Goal: Information Seeking & Learning: Understand process/instructions

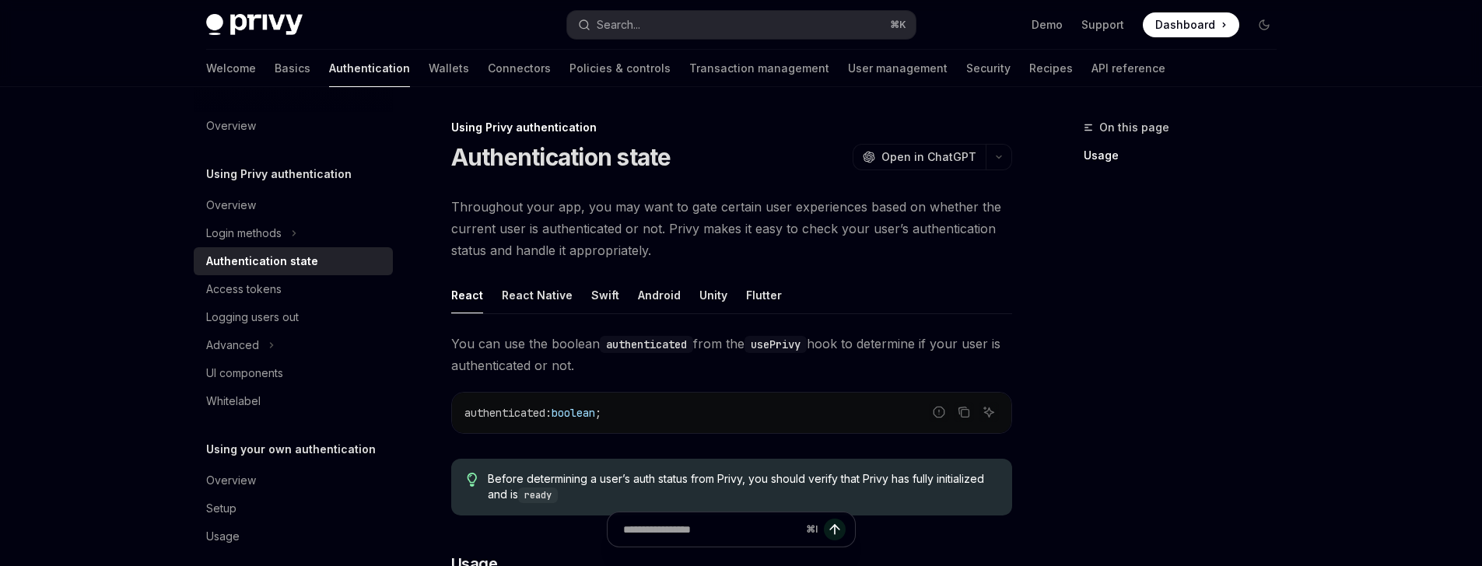
scroll to position [5, 0]
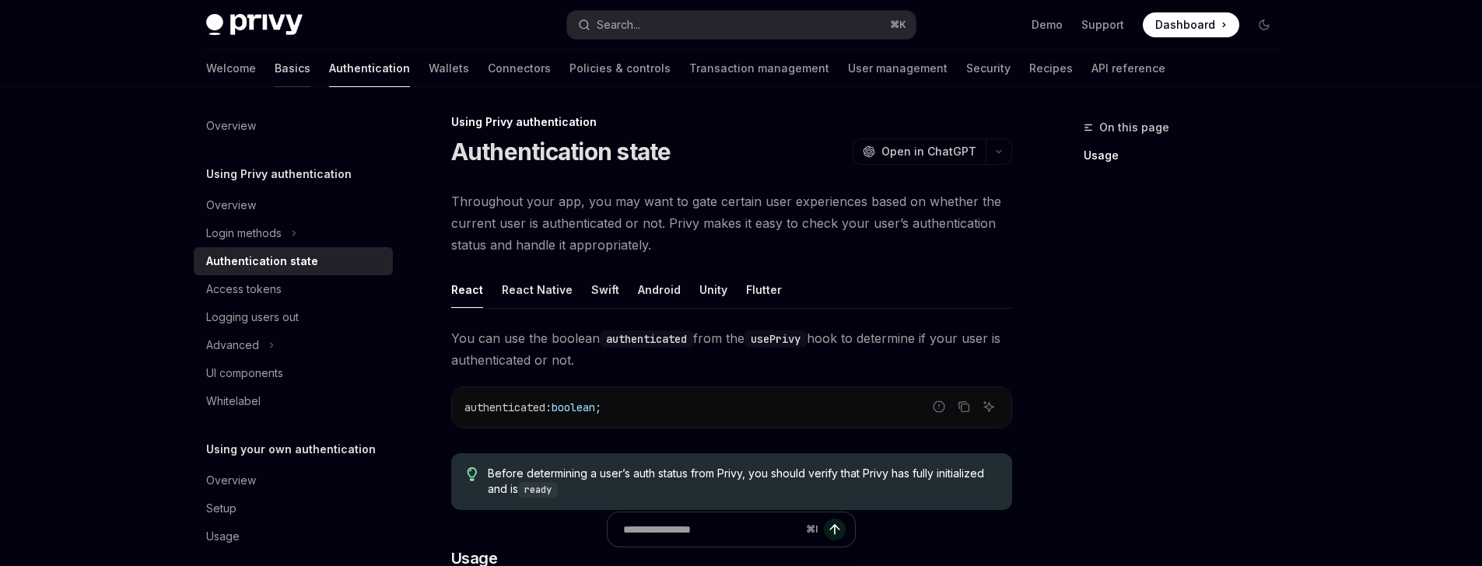
click at [275, 68] on link "Basics" at bounding box center [293, 68] width 36 height 37
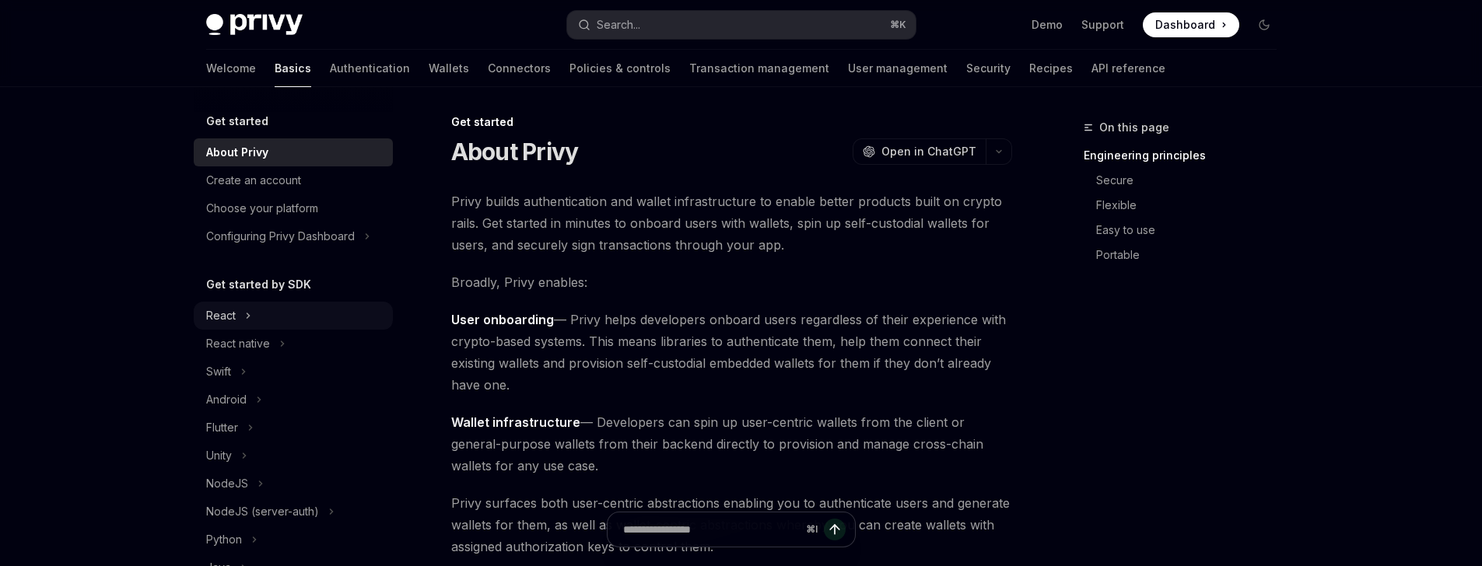
click at [254, 317] on button "React" at bounding box center [293, 316] width 199 height 28
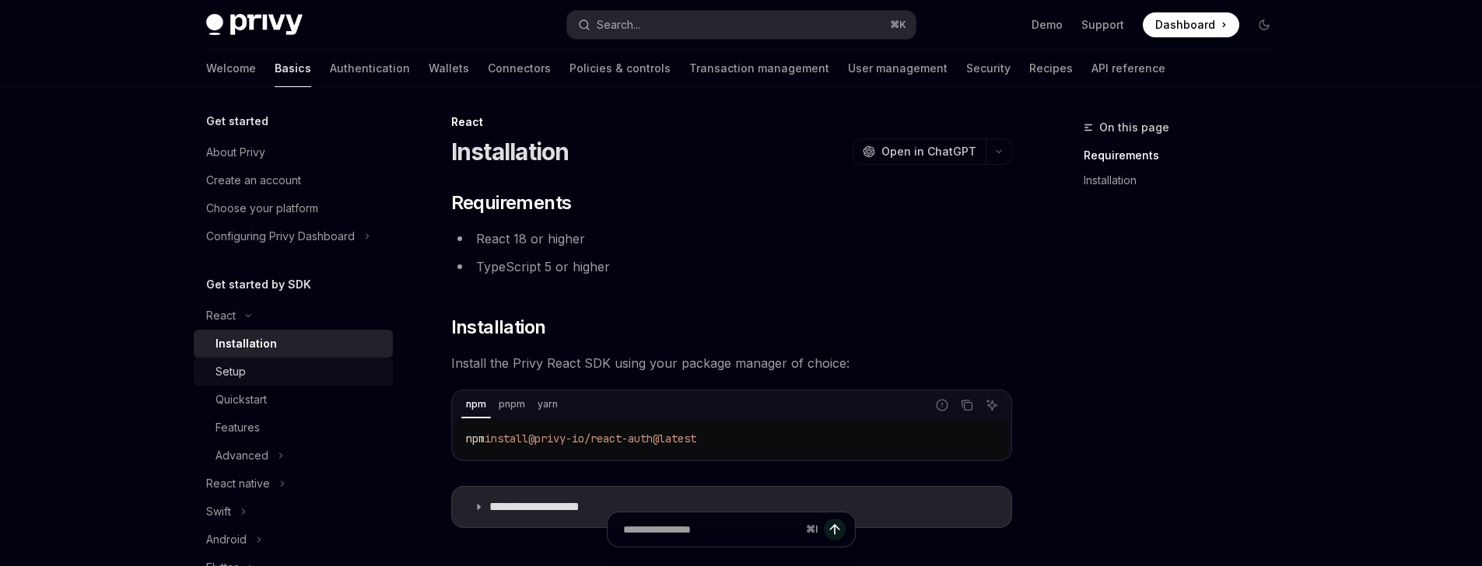
click at [255, 365] on div "Setup" at bounding box center [299, 371] width 168 height 19
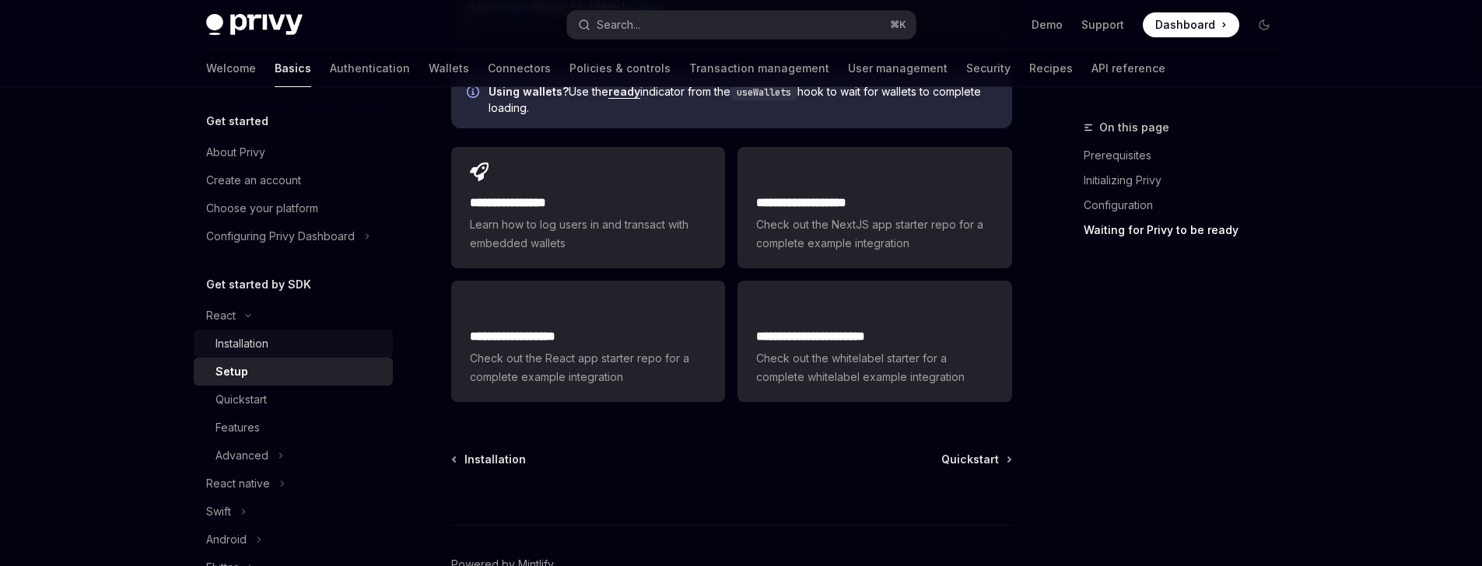
scroll to position [2124, 0]
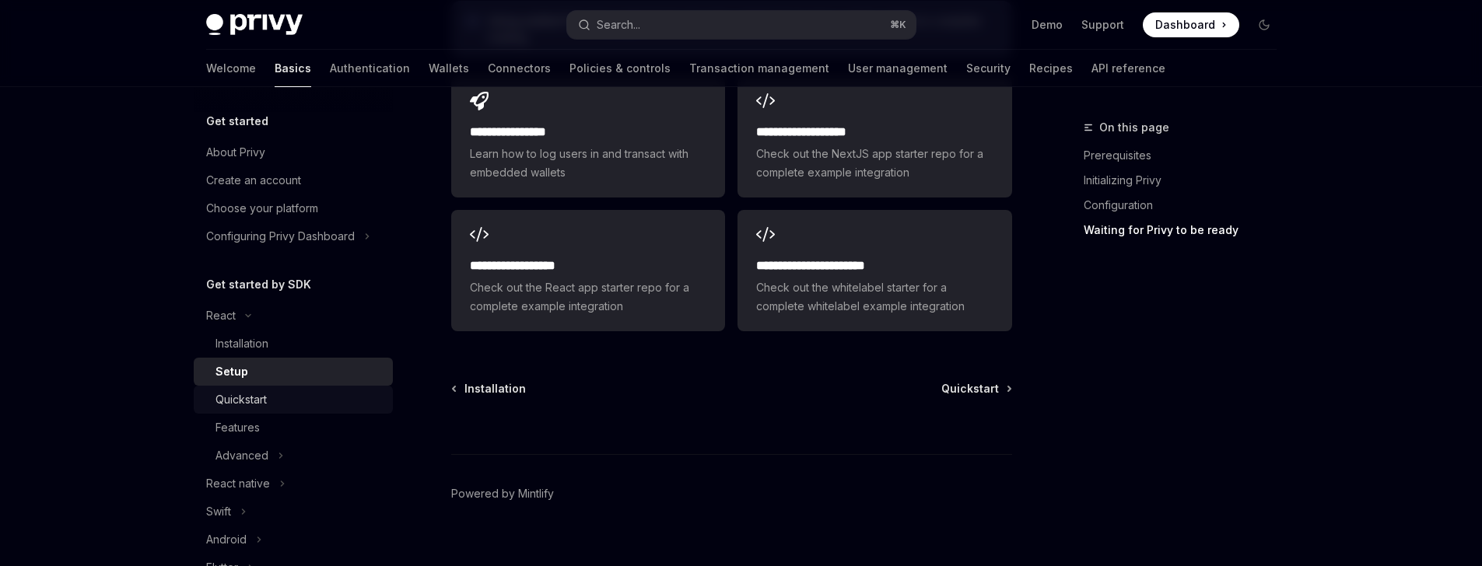
click at [273, 401] on div "Quickstart" at bounding box center [299, 399] width 168 height 19
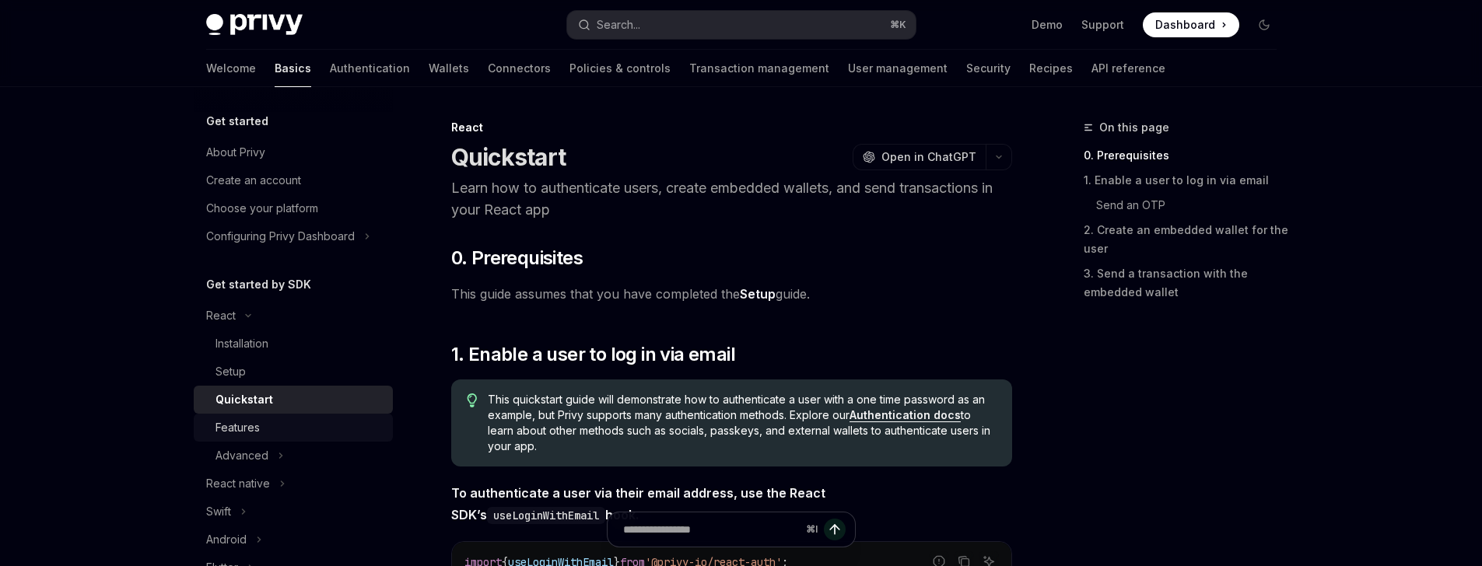
click at [275, 418] on div "Features" at bounding box center [299, 427] width 168 height 19
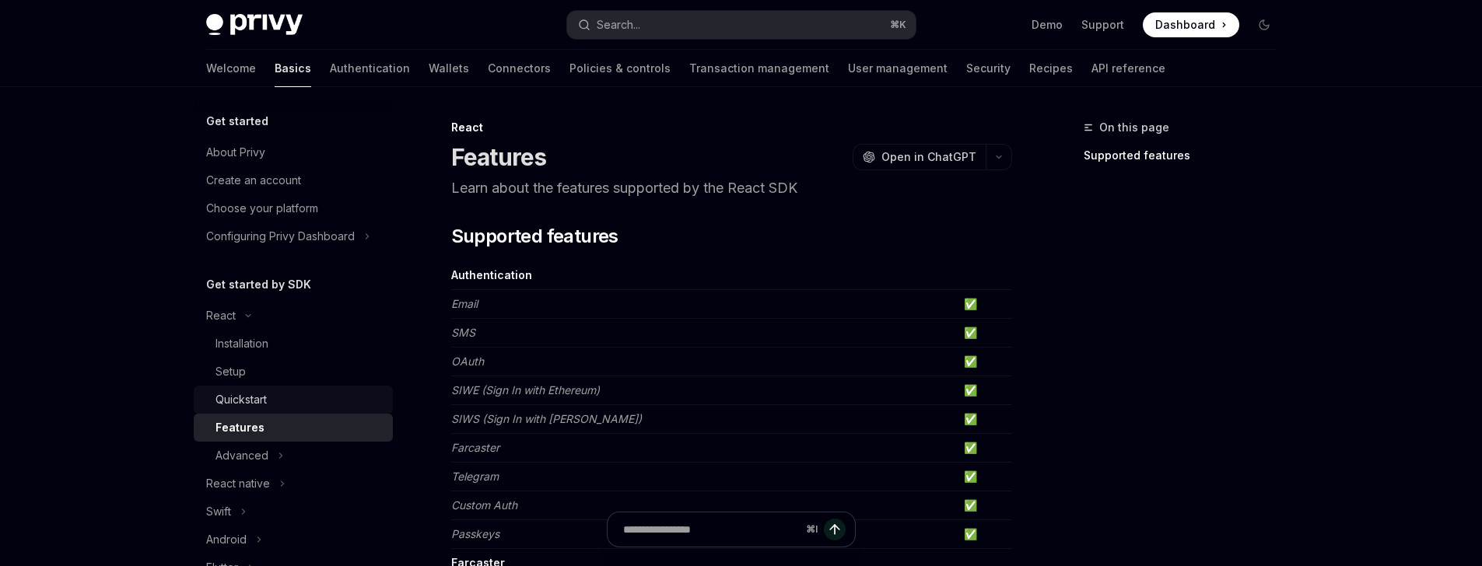
click at [283, 407] on div "Quickstart" at bounding box center [299, 399] width 168 height 19
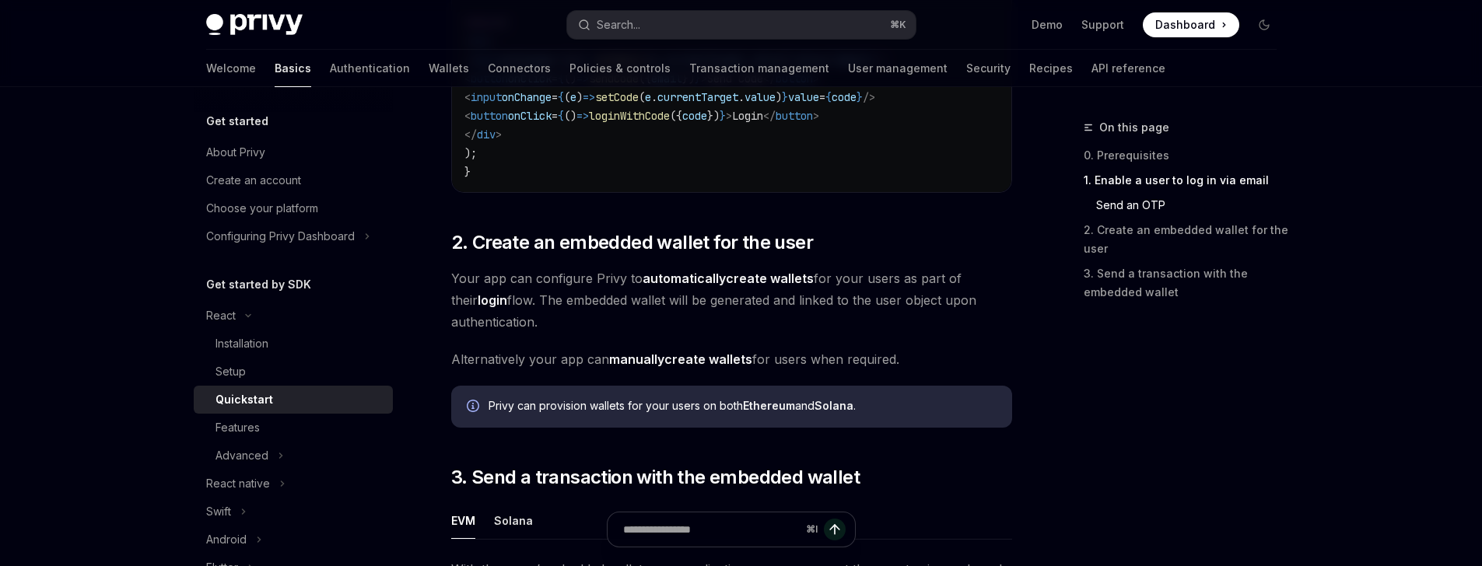
scroll to position [1060, 0]
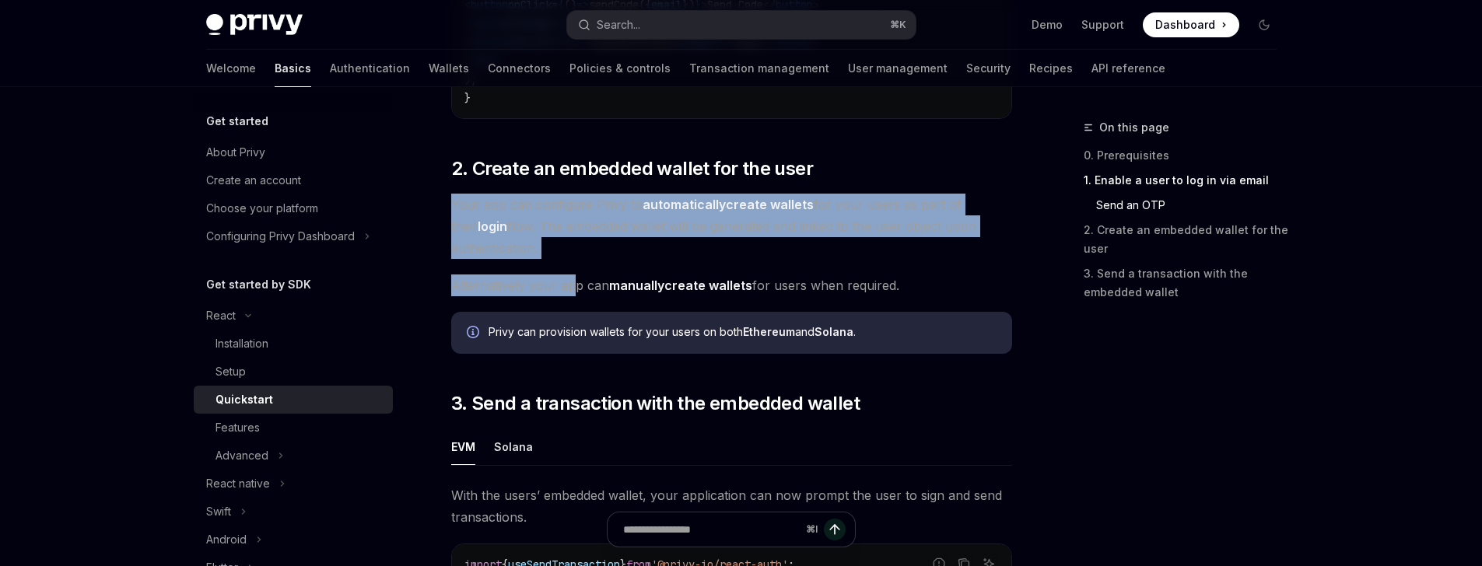
drag, startPoint x: 572, startPoint y: 299, endPoint x: 621, endPoint y: 194, distance: 116.2
click at [621, 194] on div "​ 0. Prerequisites This guide assumes that you have completed the Setup guide. …" at bounding box center [731, 72] width 561 height 1773
click at [613, 203] on span "Your app can configure Privy to automatically create wallets for your users as …" at bounding box center [731, 226] width 561 height 65
drag, startPoint x: 601, startPoint y: 203, endPoint x: 635, endPoint y: 292, distance: 95.8
click at [636, 290] on div "​ 0. Prerequisites This guide assumes that you have completed the Setup guide. …" at bounding box center [731, 72] width 561 height 1773
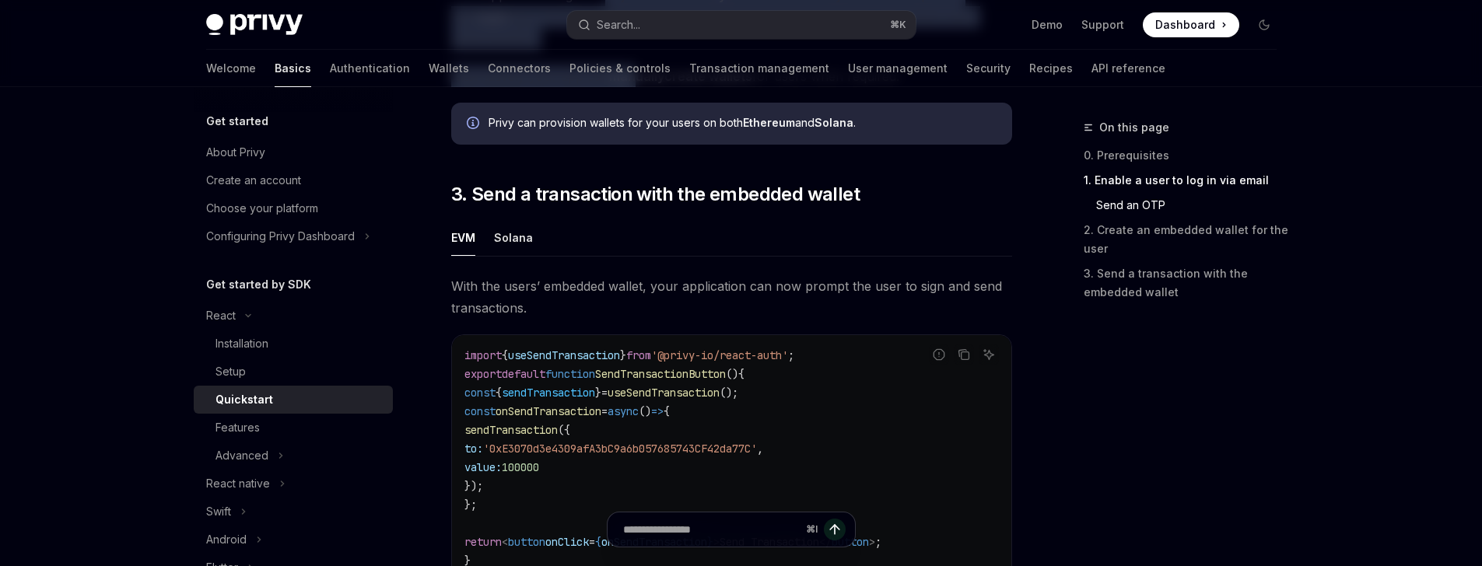
scroll to position [1076, 0]
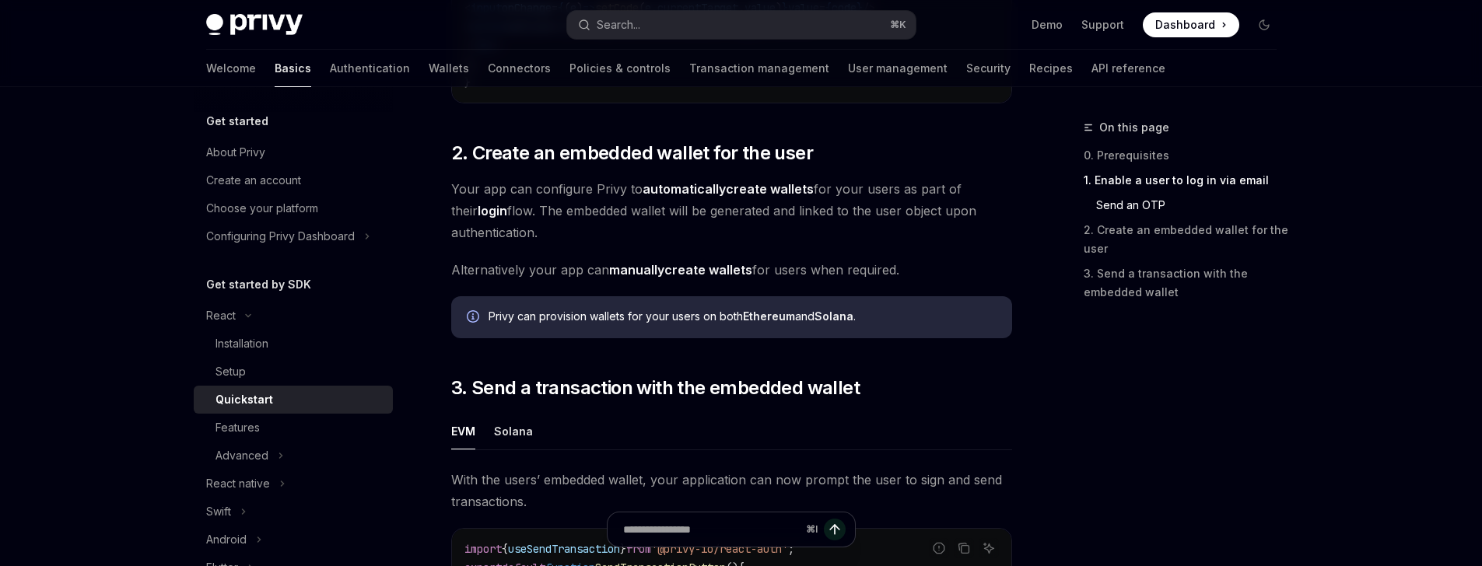
click at [790, 280] on span "Alternatively your app can manually create wallets for users when required." at bounding box center [731, 270] width 561 height 22
drag, startPoint x: 507, startPoint y: 320, endPoint x: 639, endPoint y: 341, distance: 133.0
click at [639, 338] on div "Privy can provision wallets for your users on both Ethereum and Solana ." at bounding box center [731, 317] width 561 height 42
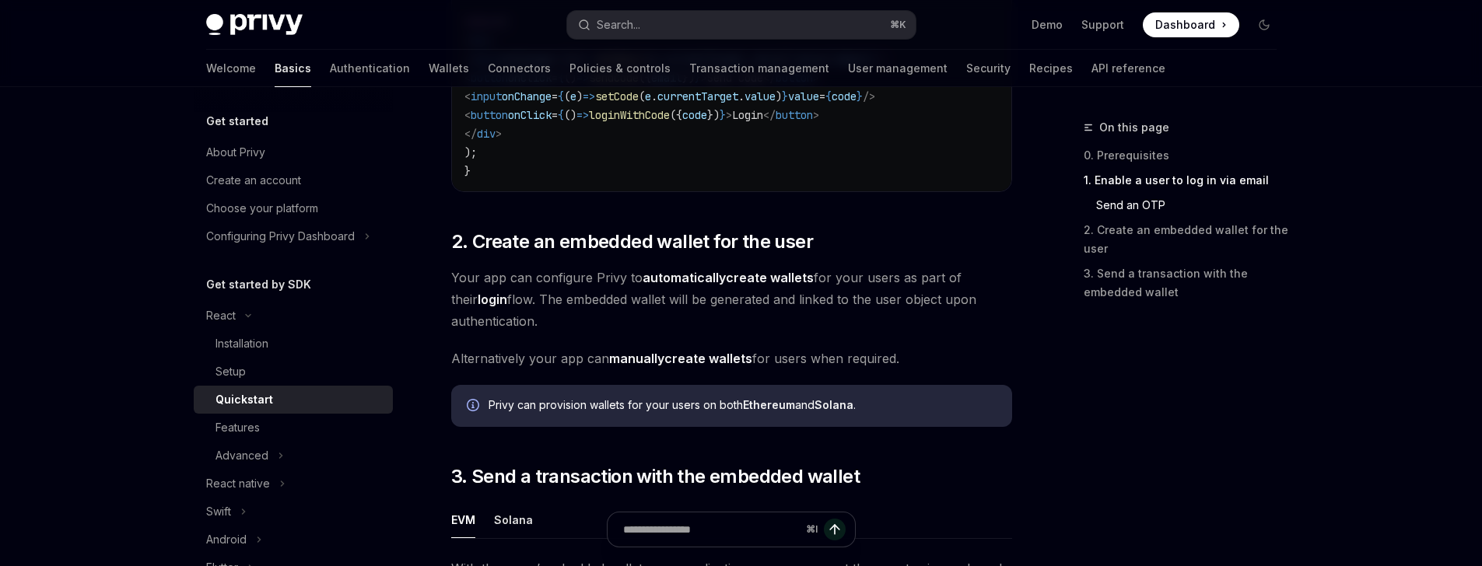
scroll to position [932, 0]
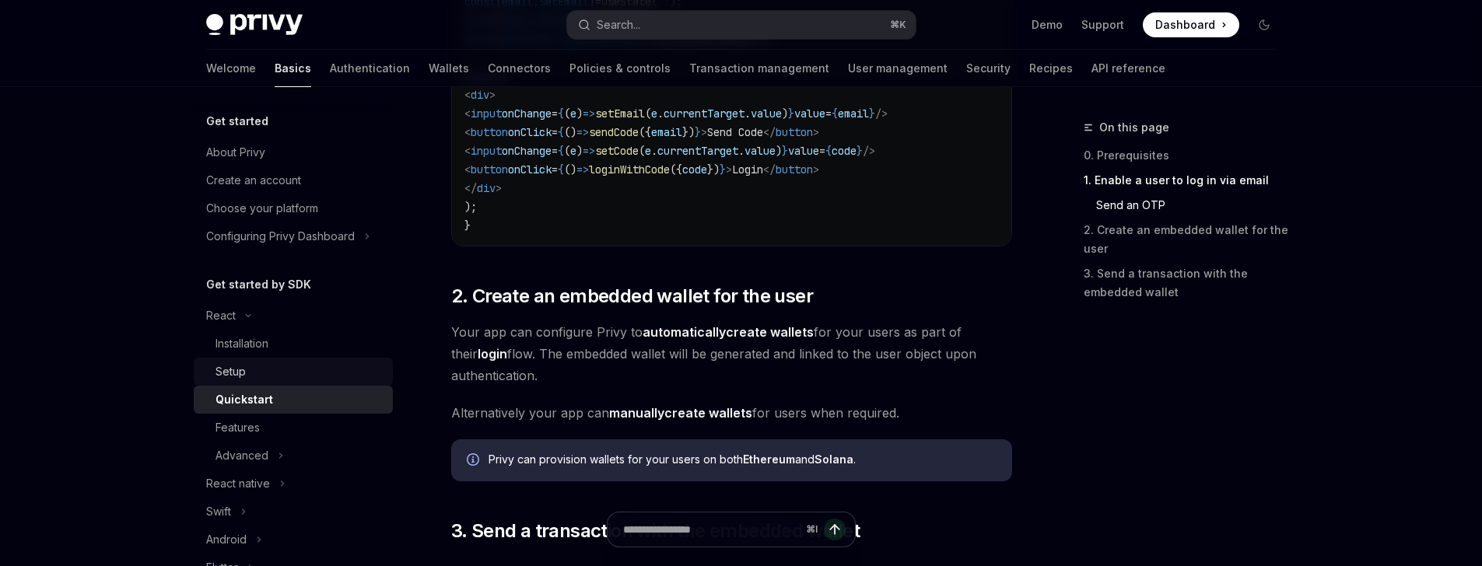
click at [251, 373] on div "Setup" at bounding box center [299, 371] width 168 height 19
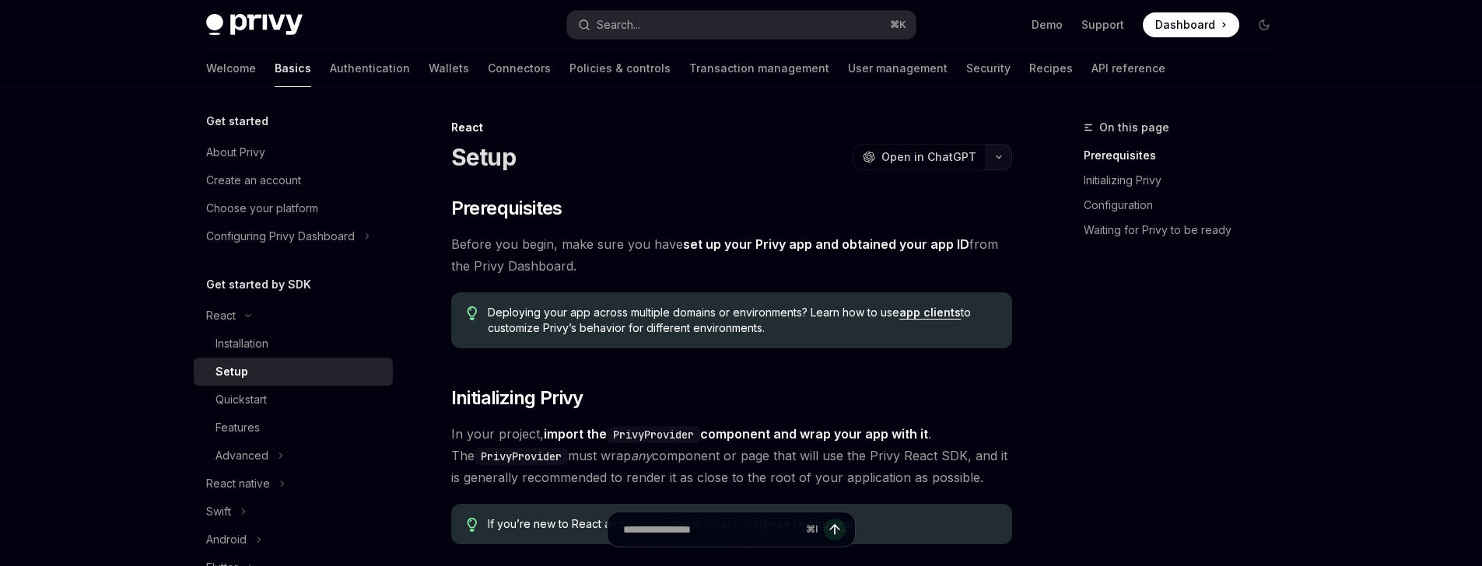
click at [992, 157] on icon "button" at bounding box center [998, 157] width 19 height 6
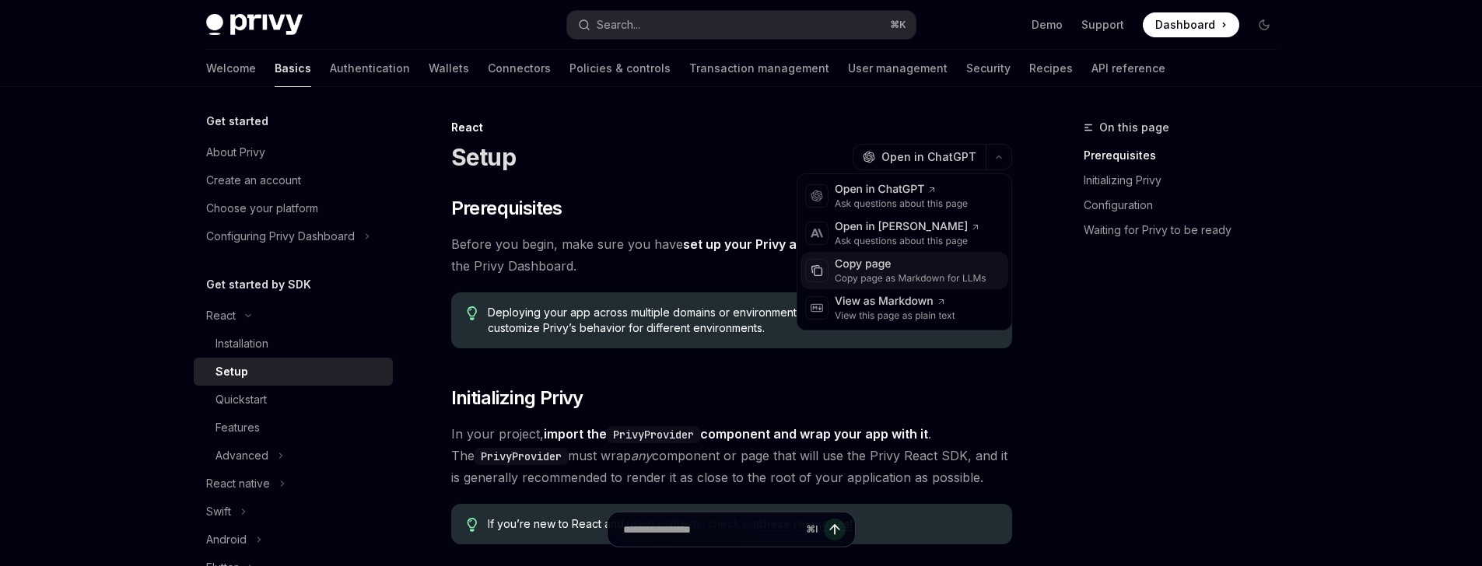
click at [889, 257] on div "Copy page" at bounding box center [911, 265] width 152 height 16
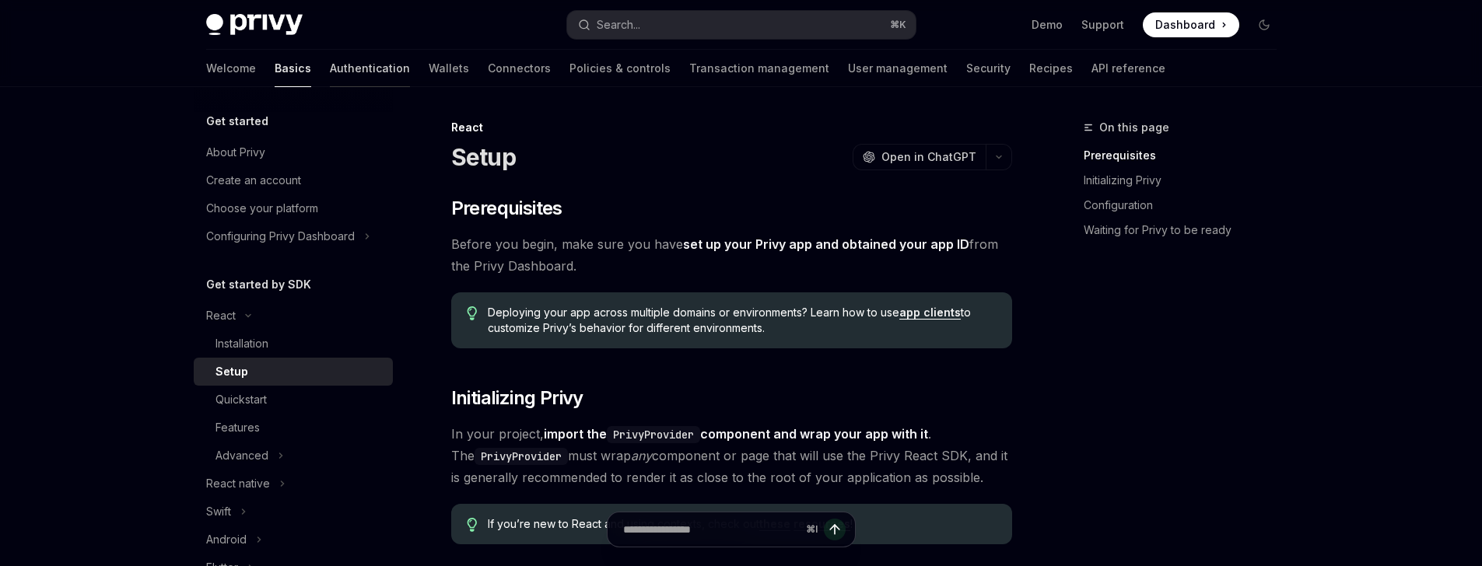
click at [330, 72] on link "Authentication" at bounding box center [370, 68] width 80 height 37
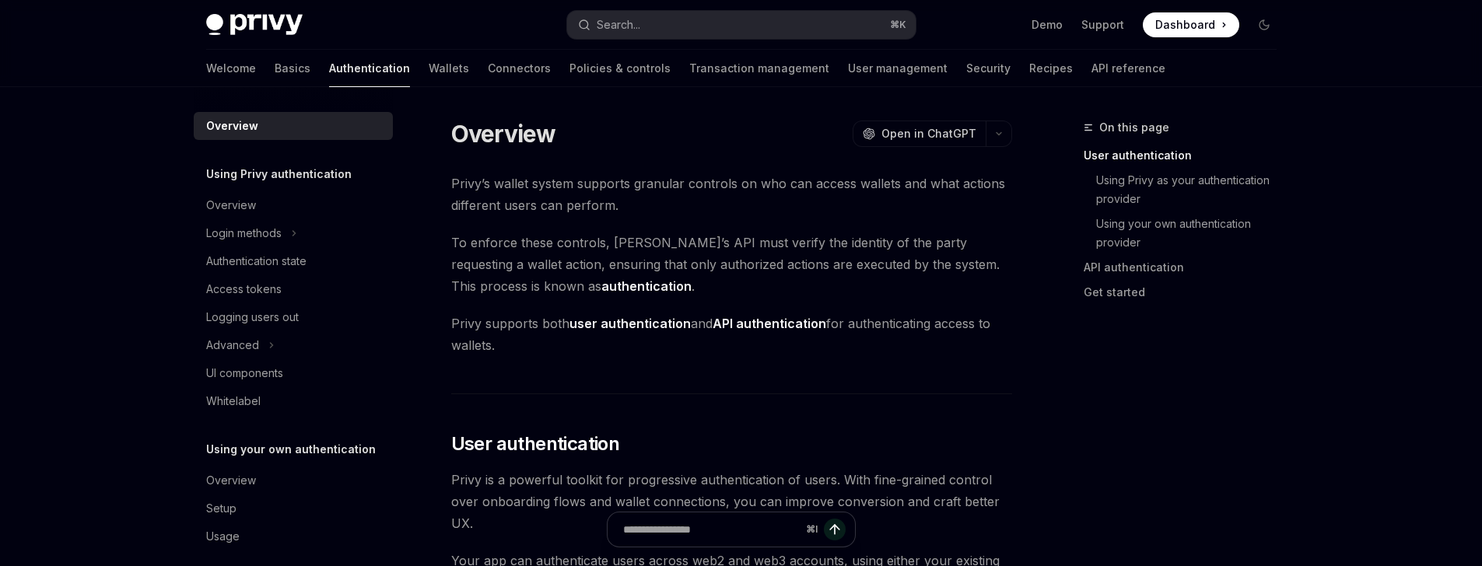
click at [354, 78] on div "Welcome Basics Authentication Wallets Connectors Policies & controls Transactio…" at bounding box center [685, 68] width 959 height 37
click at [429, 59] on link "Wallets" at bounding box center [449, 68] width 40 height 37
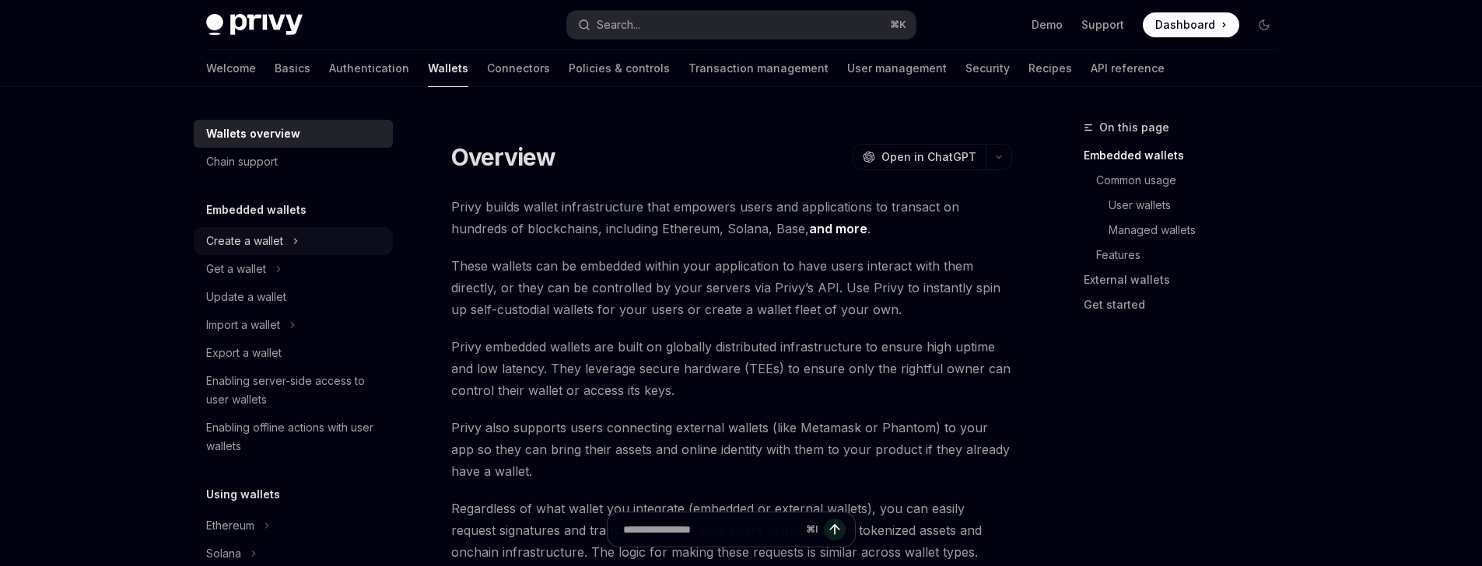
click at [236, 240] on div "Create a wallet" at bounding box center [244, 241] width 77 height 19
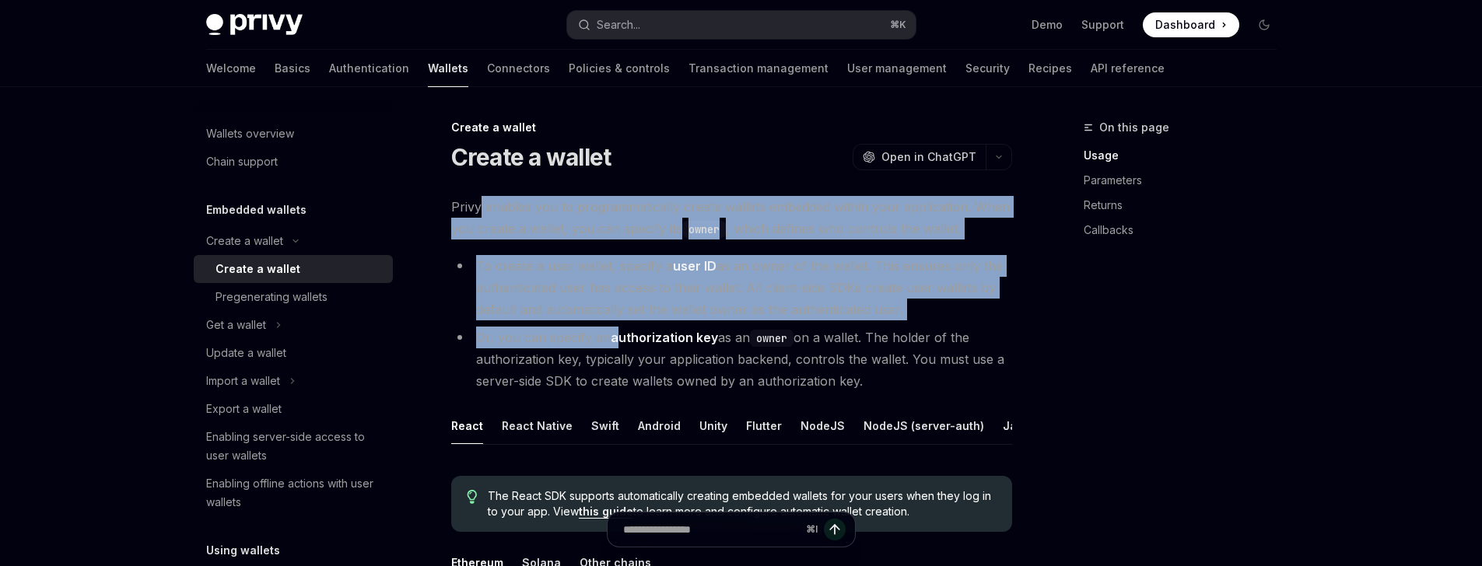
drag, startPoint x: 480, startPoint y: 196, endPoint x: 618, endPoint y: 327, distance: 190.4
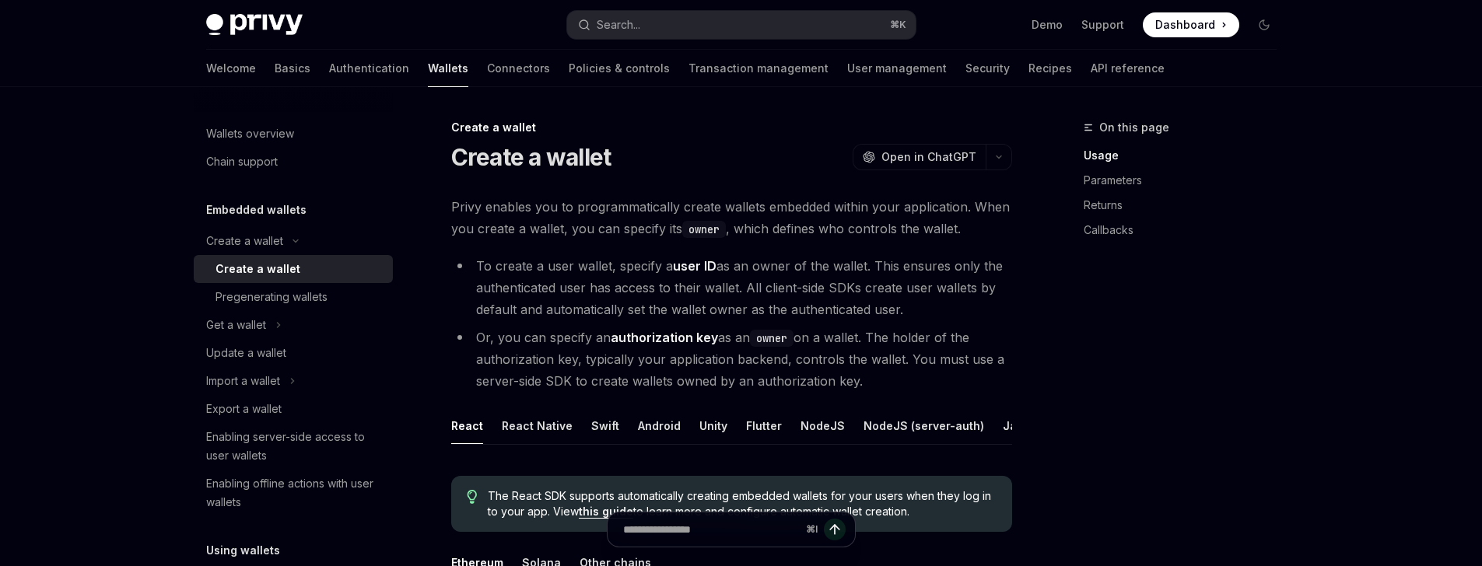
click at [649, 306] on li "To create a user wallet, specify a user ID as an owner of the wallet. This ensu…" at bounding box center [731, 287] width 561 height 65
drag, startPoint x: 549, startPoint y: 330, endPoint x: 881, endPoint y: 378, distance: 335.6
click at [881, 378] on li "Or, you can specify an authorization key as an owner on a wallet. The holder of…" at bounding box center [731, 359] width 561 height 65
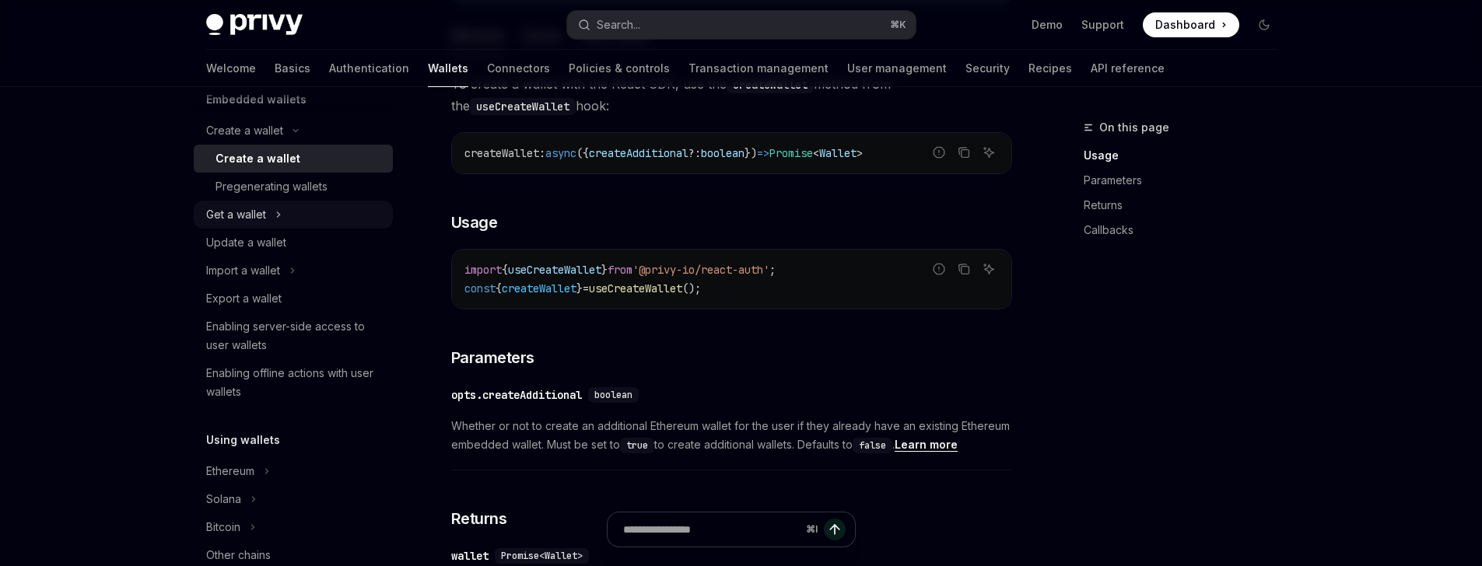
scroll to position [145, 0]
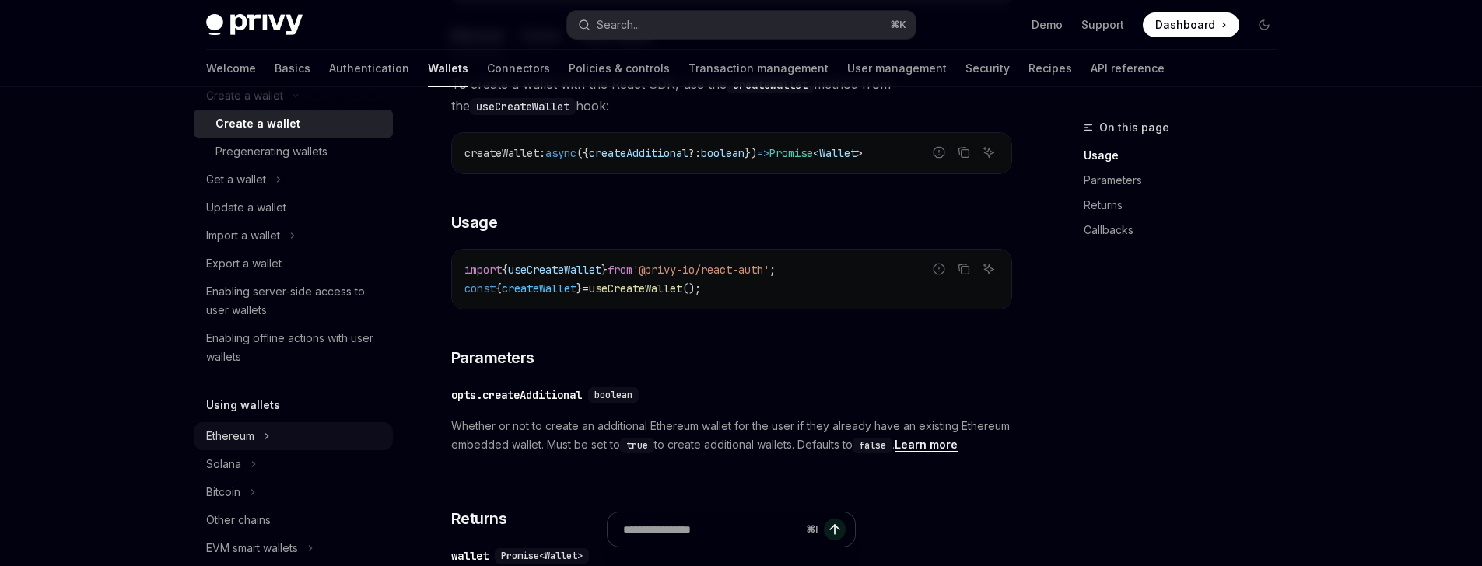
click at [239, 425] on button "Ethereum" at bounding box center [293, 436] width 199 height 28
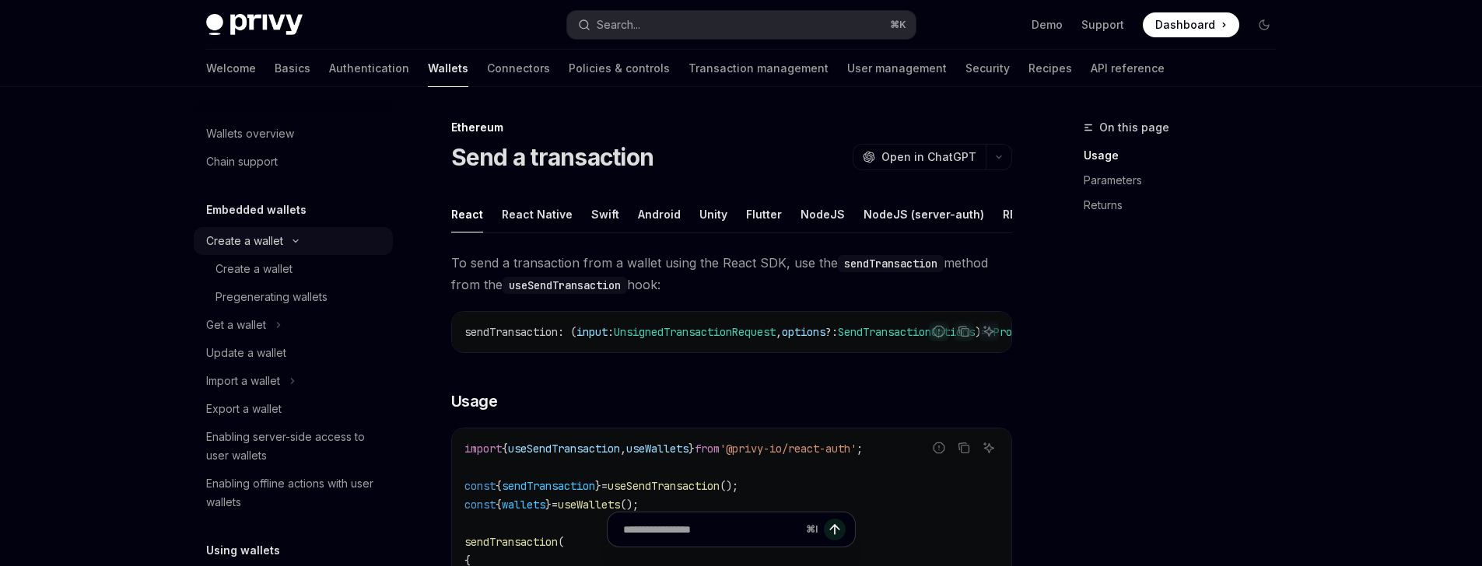
click at [267, 246] on div "Create a wallet" at bounding box center [244, 241] width 77 height 19
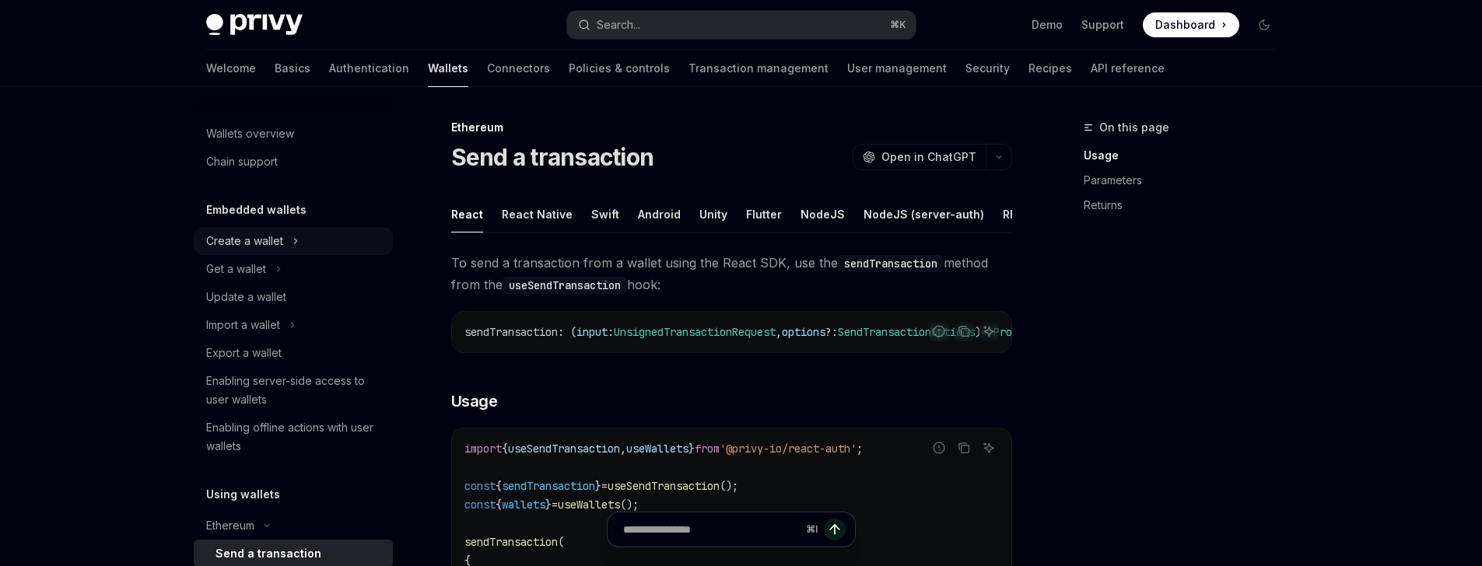
click at [245, 246] on div "Create a wallet" at bounding box center [244, 241] width 77 height 19
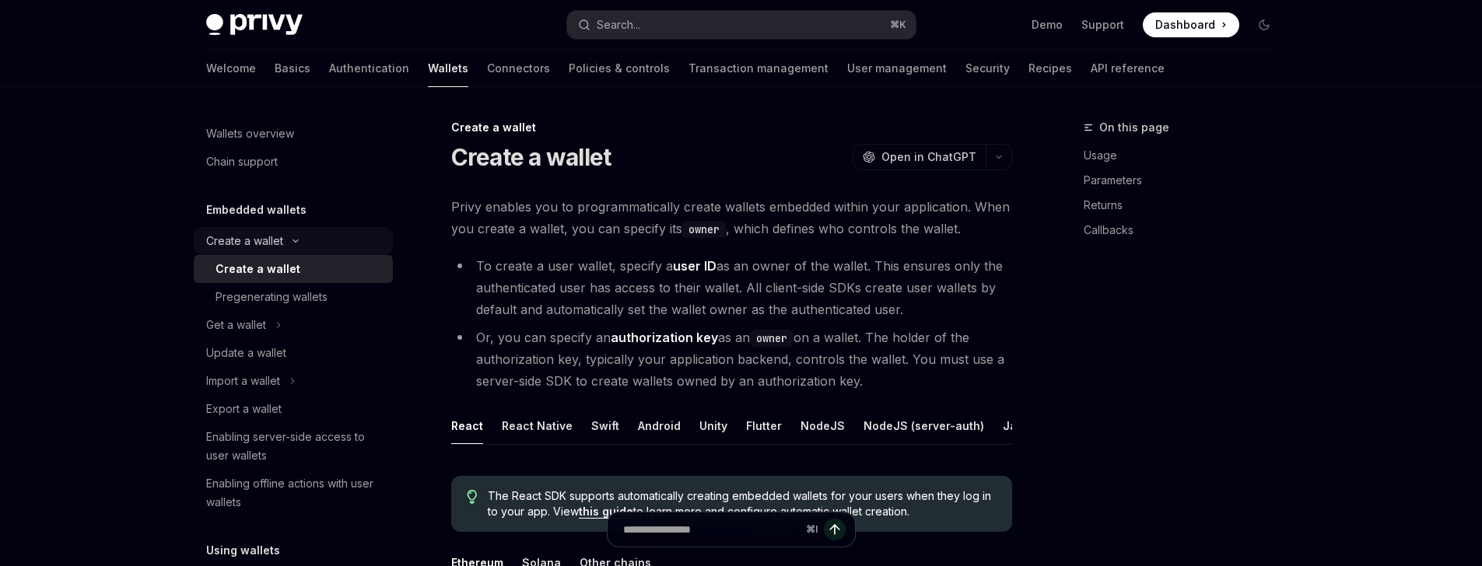
click at [253, 269] on div "Create a wallet" at bounding box center [257, 269] width 85 height 19
type textarea "*"
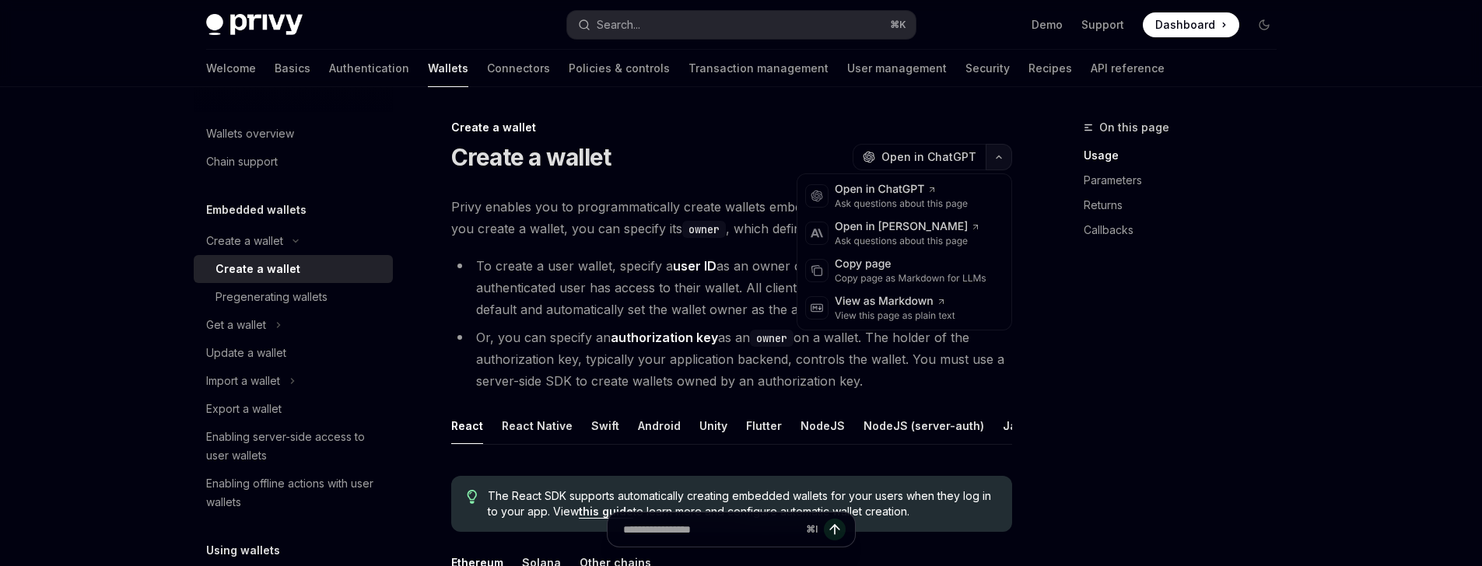
click at [1009, 156] on button "button" at bounding box center [998, 157] width 26 height 26
click at [906, 264] on div "Copy page" at bounding box center [911, 265] width 152 height 16
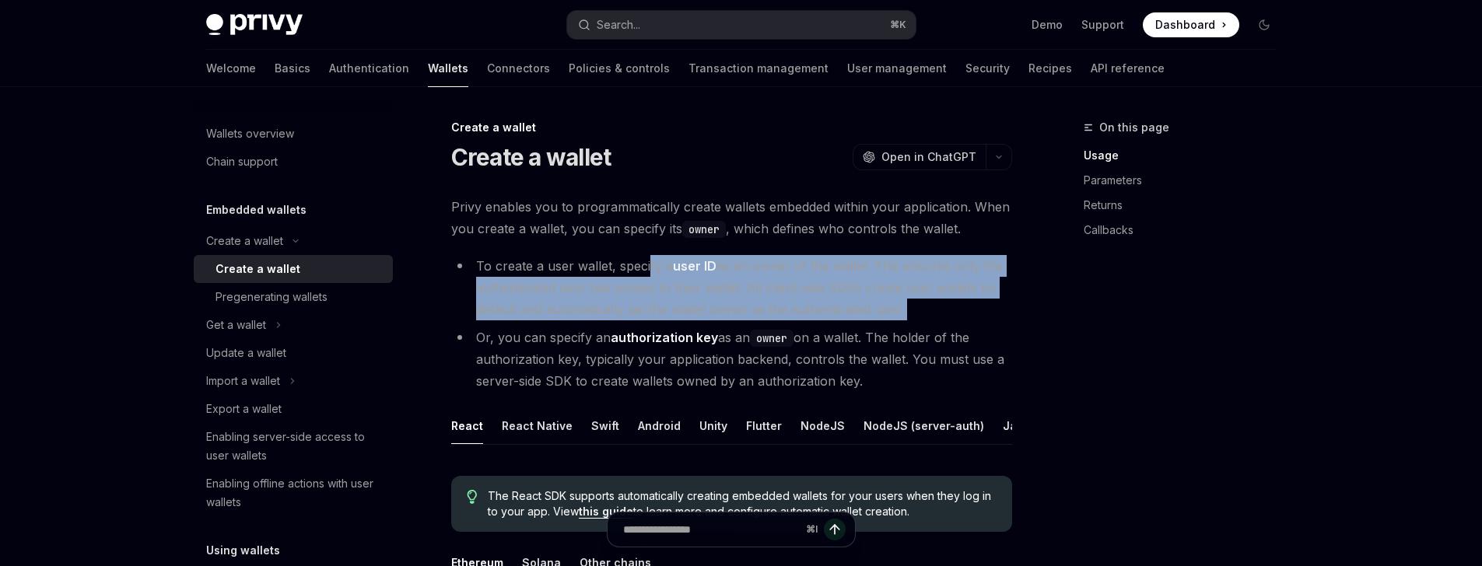
drag, startPoint x: 646, startPoint y: 266, endPoint x: 708, endPoint y: 323, distance: 83.7
click at [708, 323] on ul "To create a user wallet, specify a user ID as an owner of the wallet. This ensu…" at bounding box center [731, 323] width 561 height 137
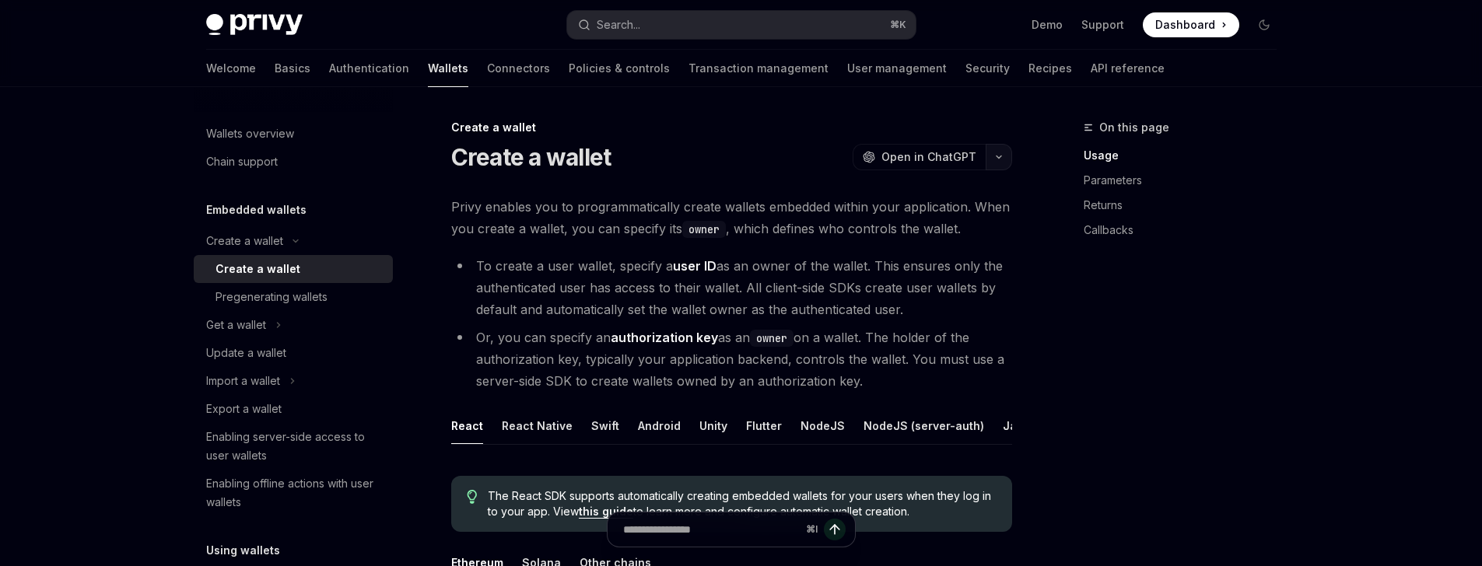
click at [994, 156] on icon "button" at bounding box center [998, 157] width 19 height 6
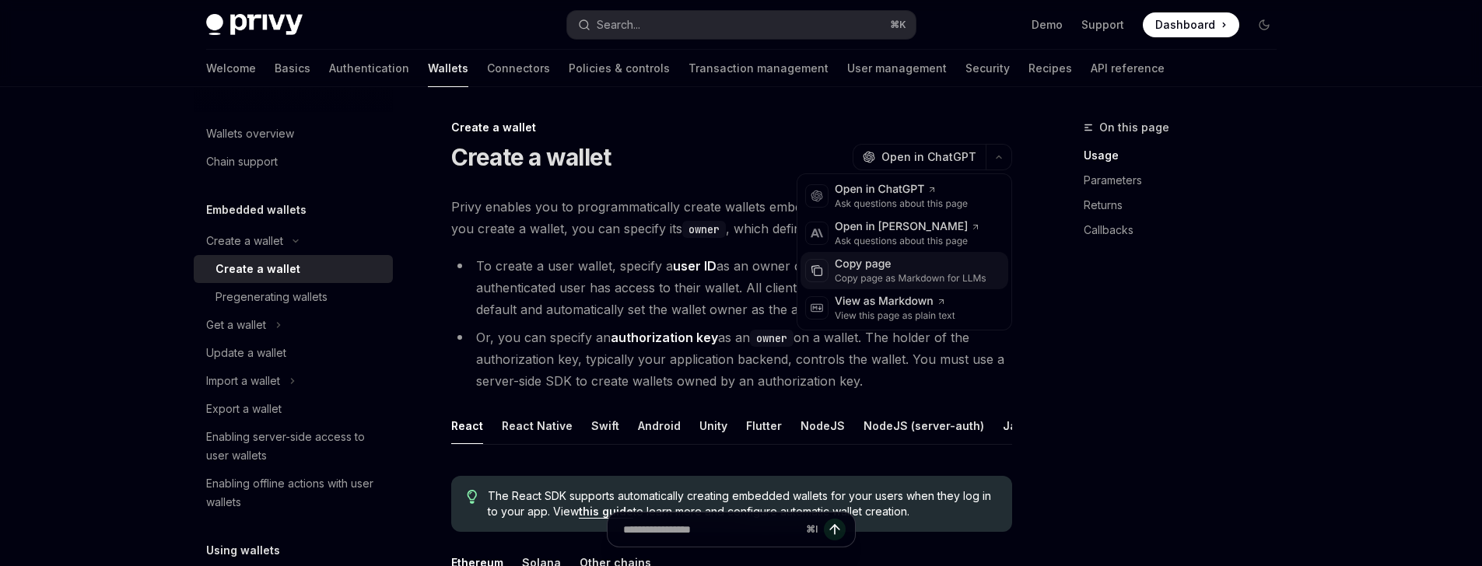
click at [897, 268] on div "Copy page" at bounding box center [911, 265] width 152 height 16
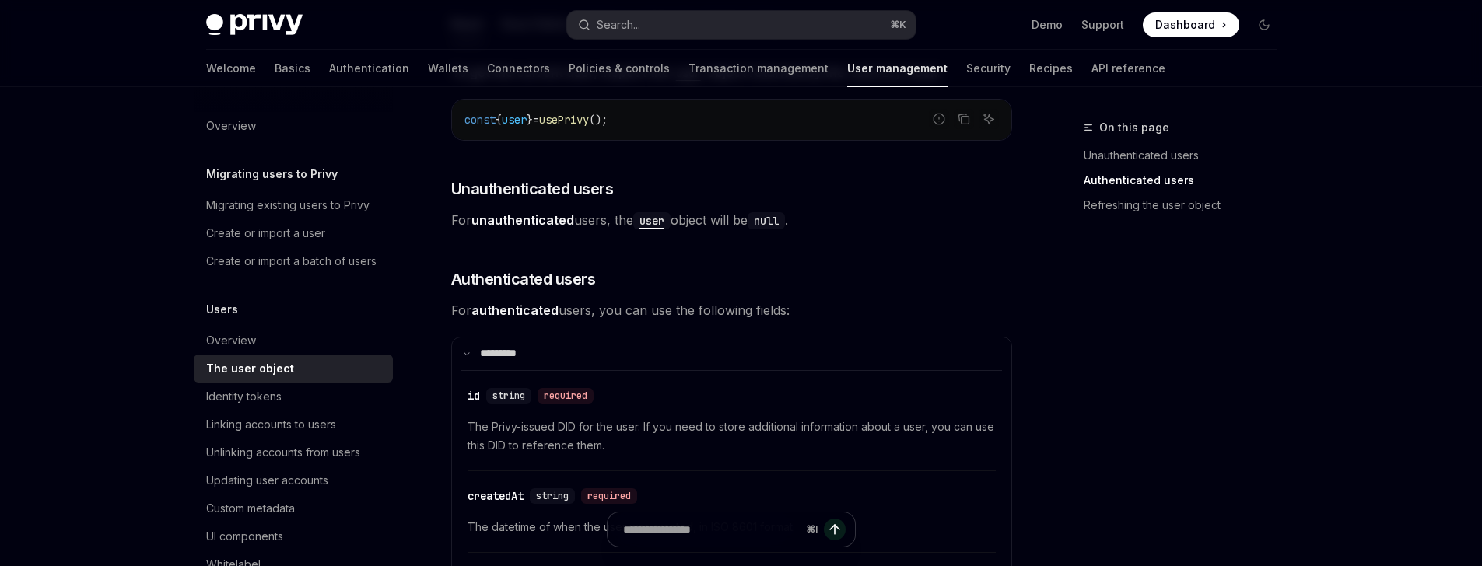
scroll to position [43, 0]
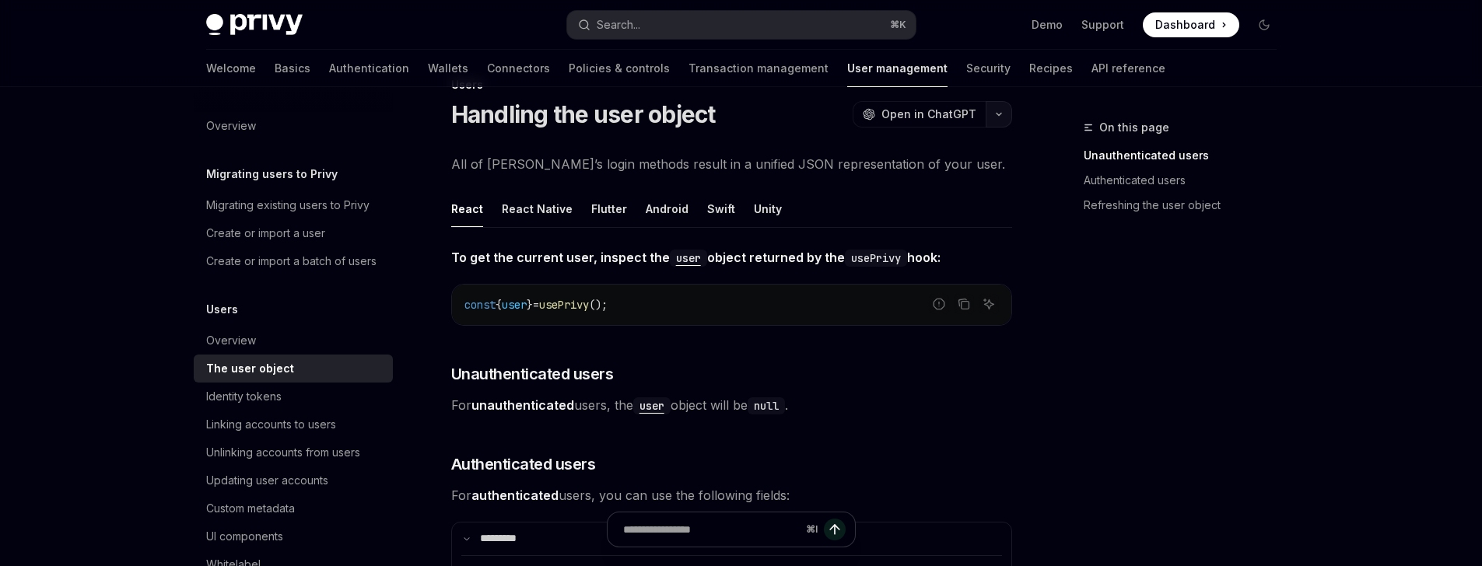
click at [997, 117] on icon "button" at bounding box center [998, 114] width 19 height 6
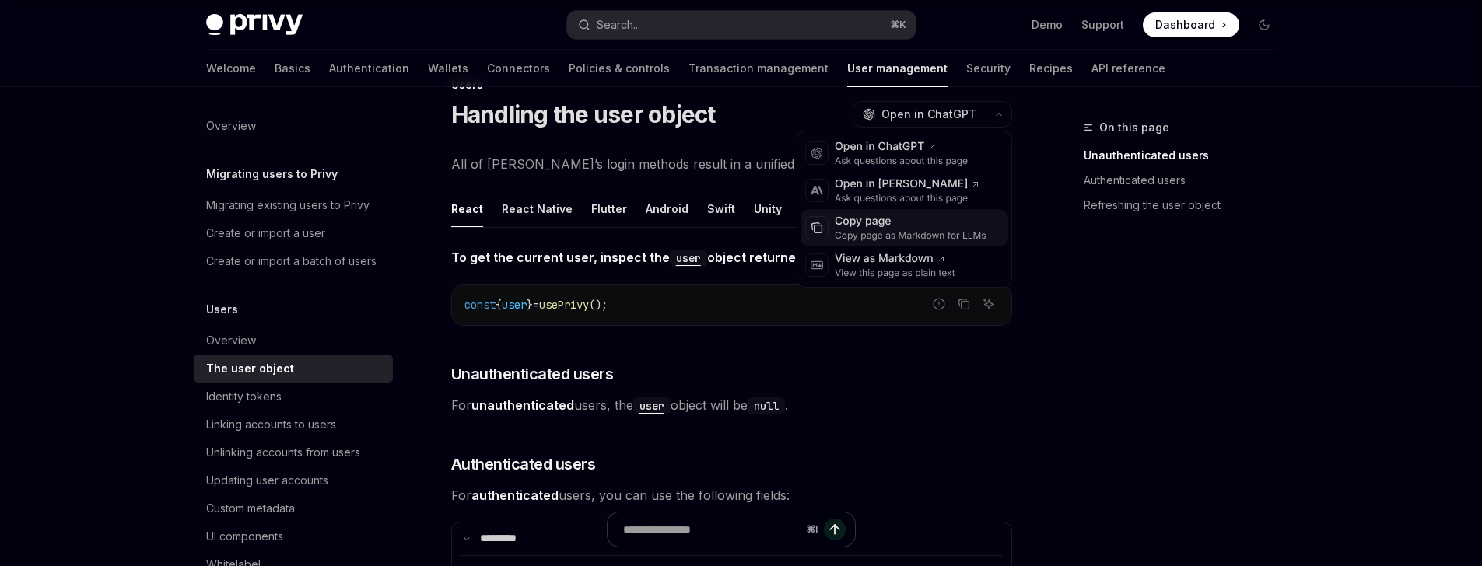
click at [903, 227] on div "Copy page" at bounding box center [911, 222] width 152 height 16
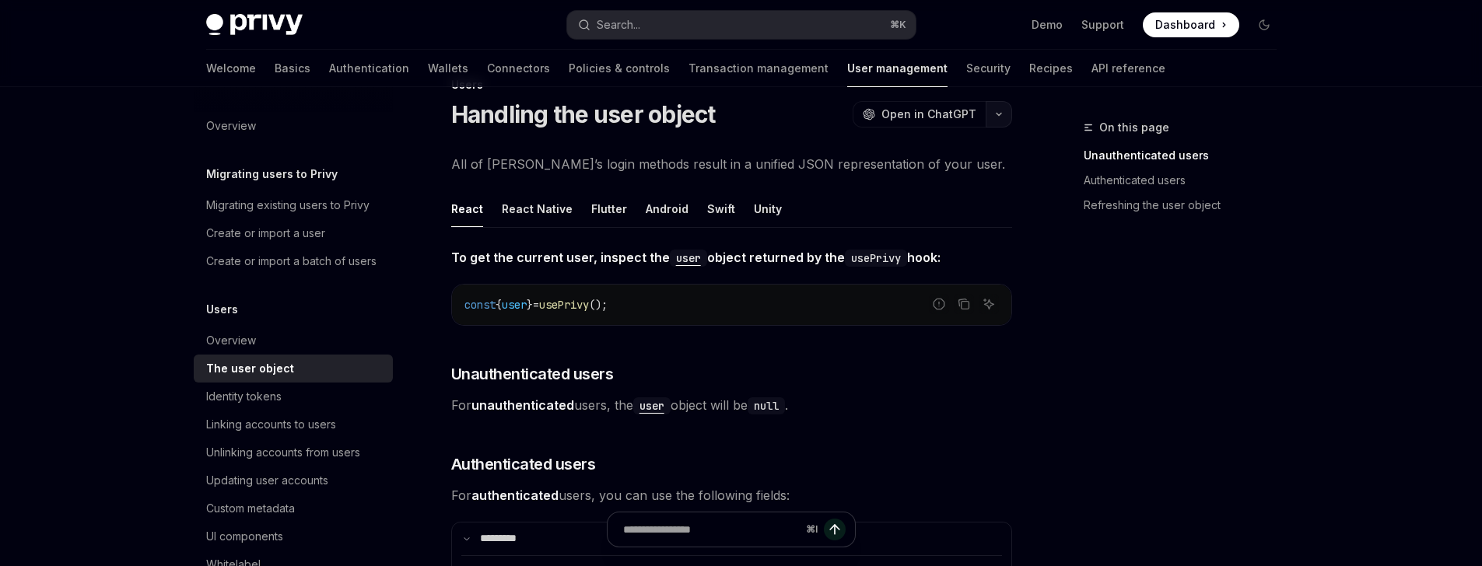
click at [1004, 115] on button "button" at bounding box center [998, 114] width 26 height 26
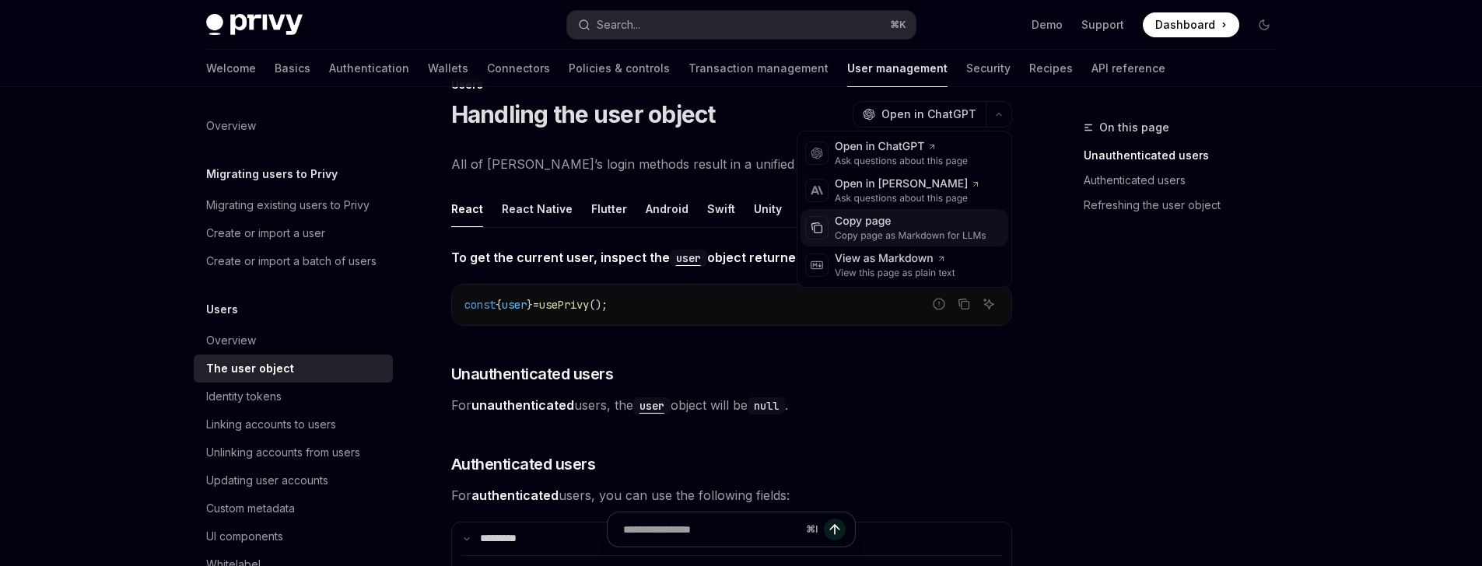
click at [898, 216] on div "Copy page" at bounding box center [911, 222] width 152 height 16
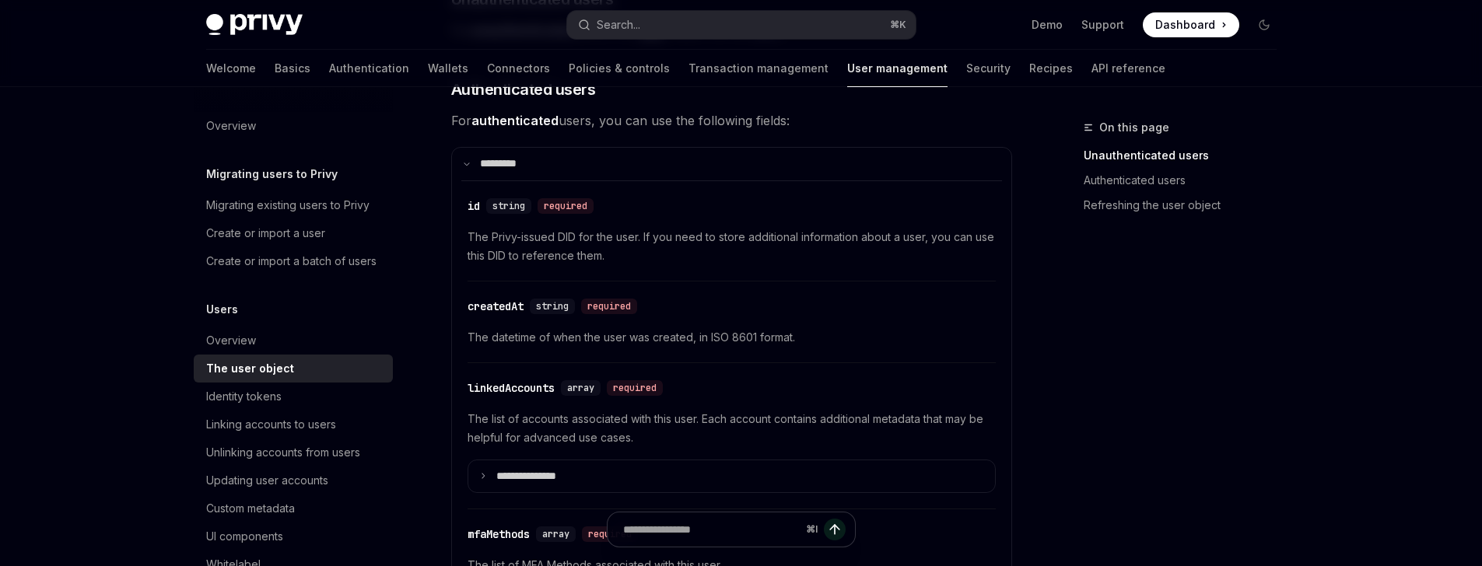
scroll to position [626, 0]
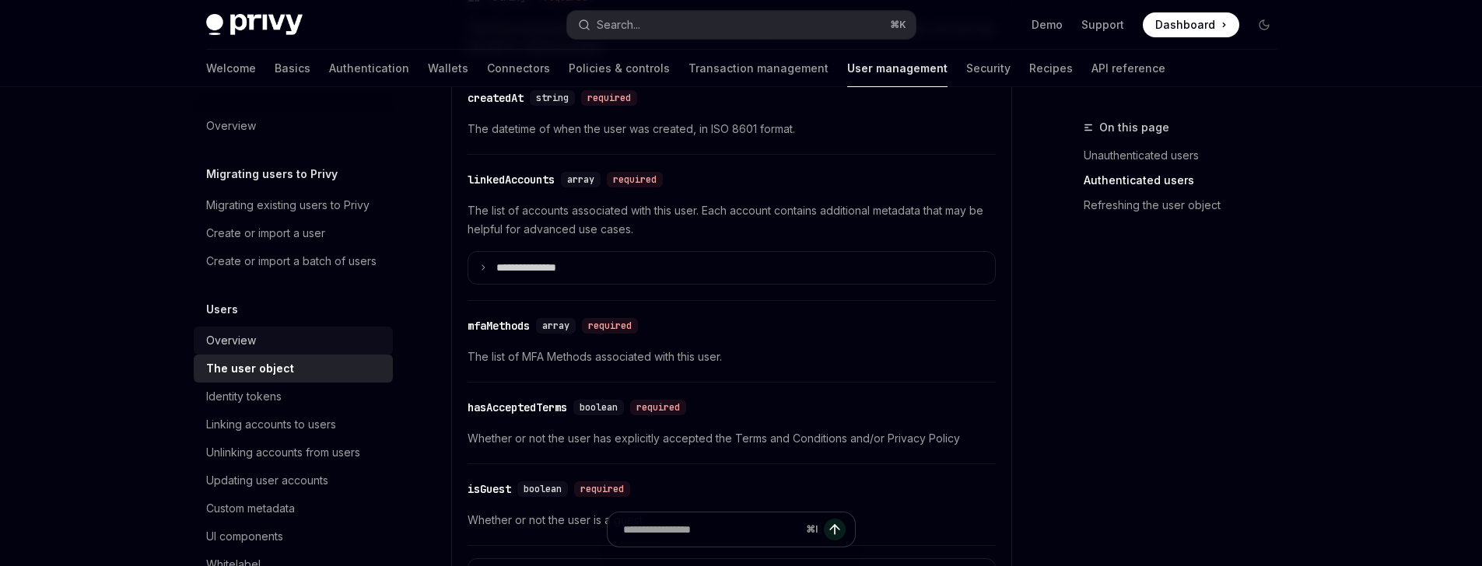
click at [250, 350] on div "Overview" at bounding box center [231, 340] width 50 height 19
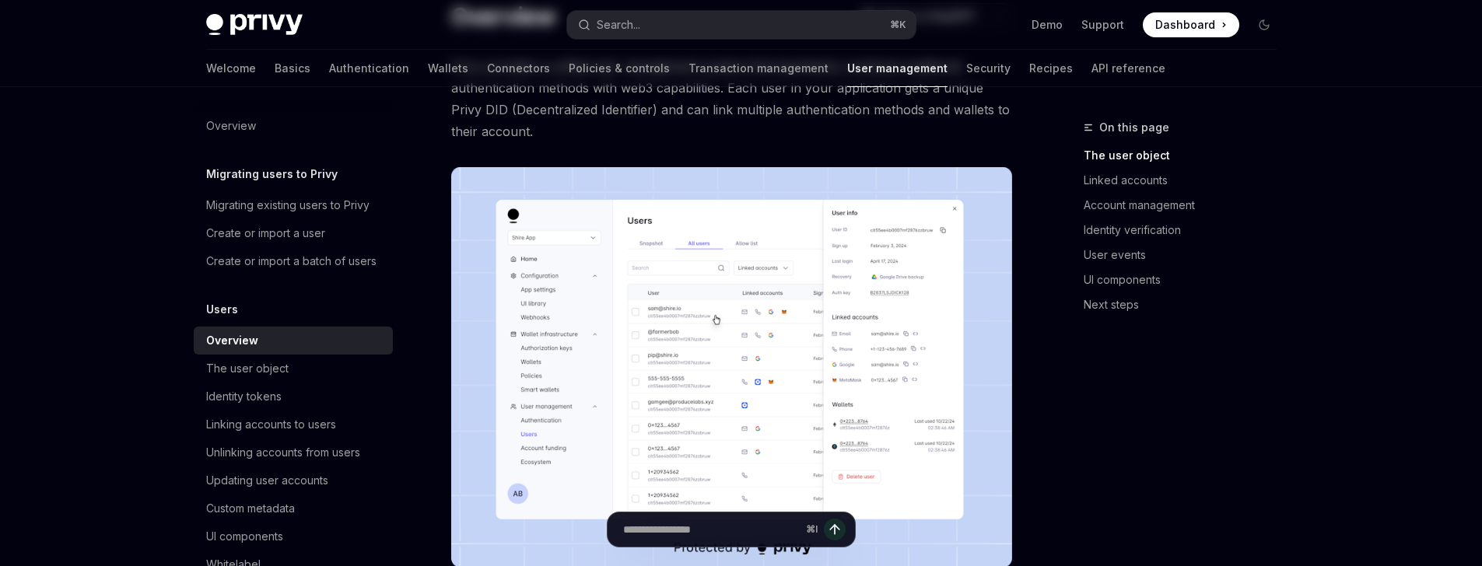
scroll to position [503, 0]
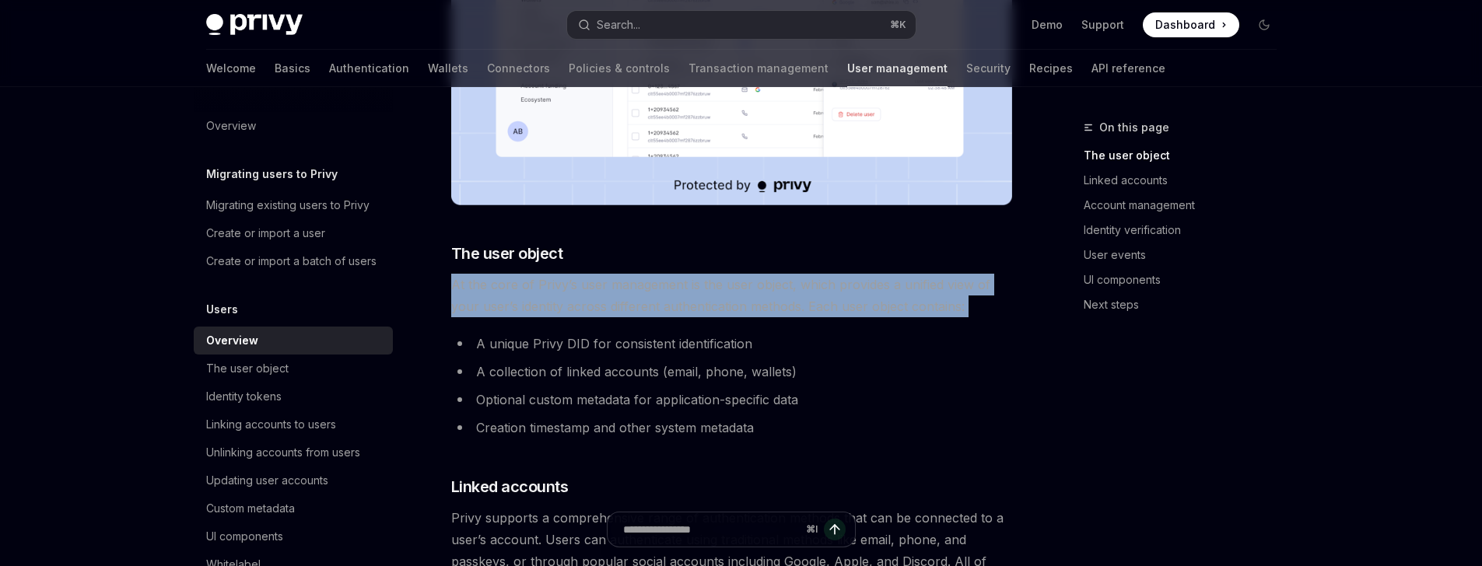
drag, startPoint x: 469, startPoint y: 271, endPoint x: 596, endPoint y: 320, distance: 136.2
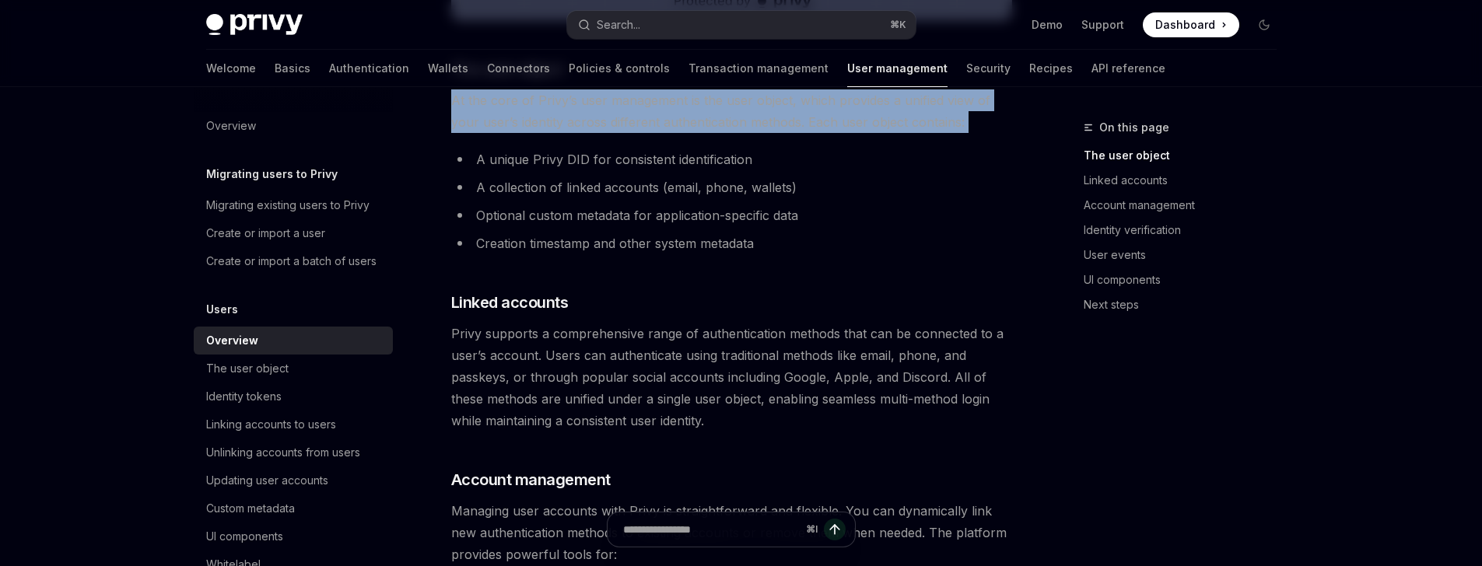
scroll to position [894, 0]
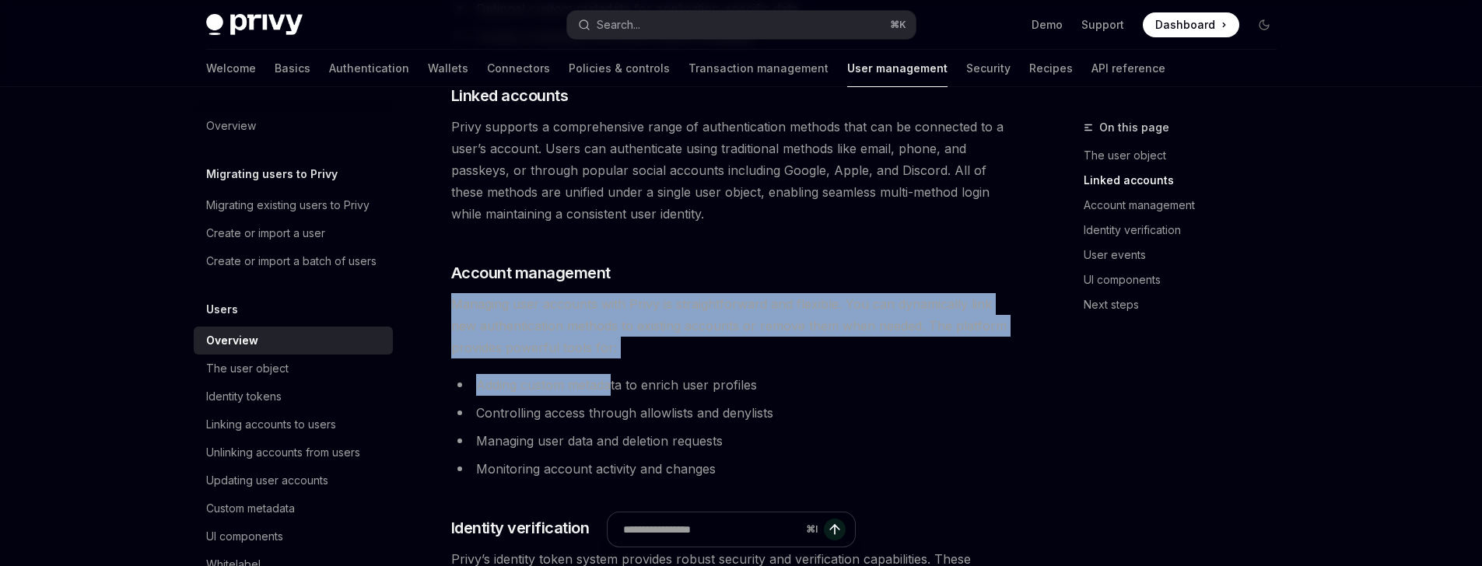
drag, startPoint x: 569, startPoint y: 289, endPoint x: 612, endPoint y: 397, distance: 116.3
click at [612, 396] on div "Privy provides a unified user management system that seamlessly combines tradit…" at bounding box center [731, 253] width 561 height 1903
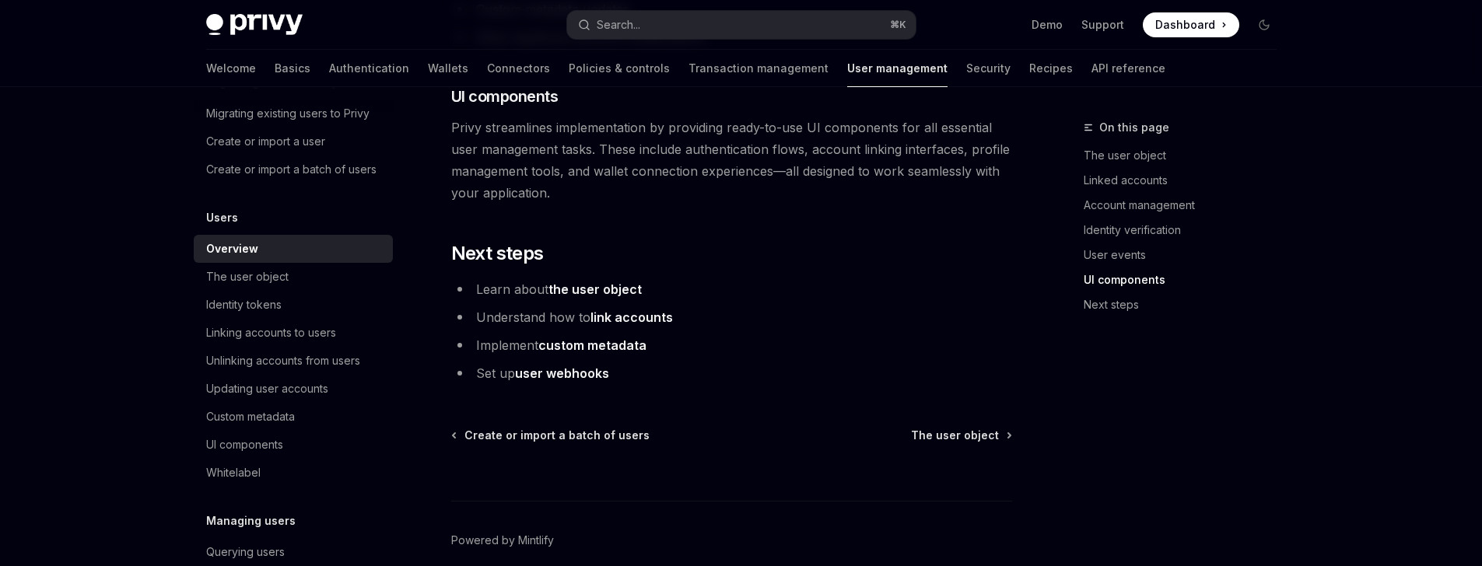
scroll to position [152, 0]
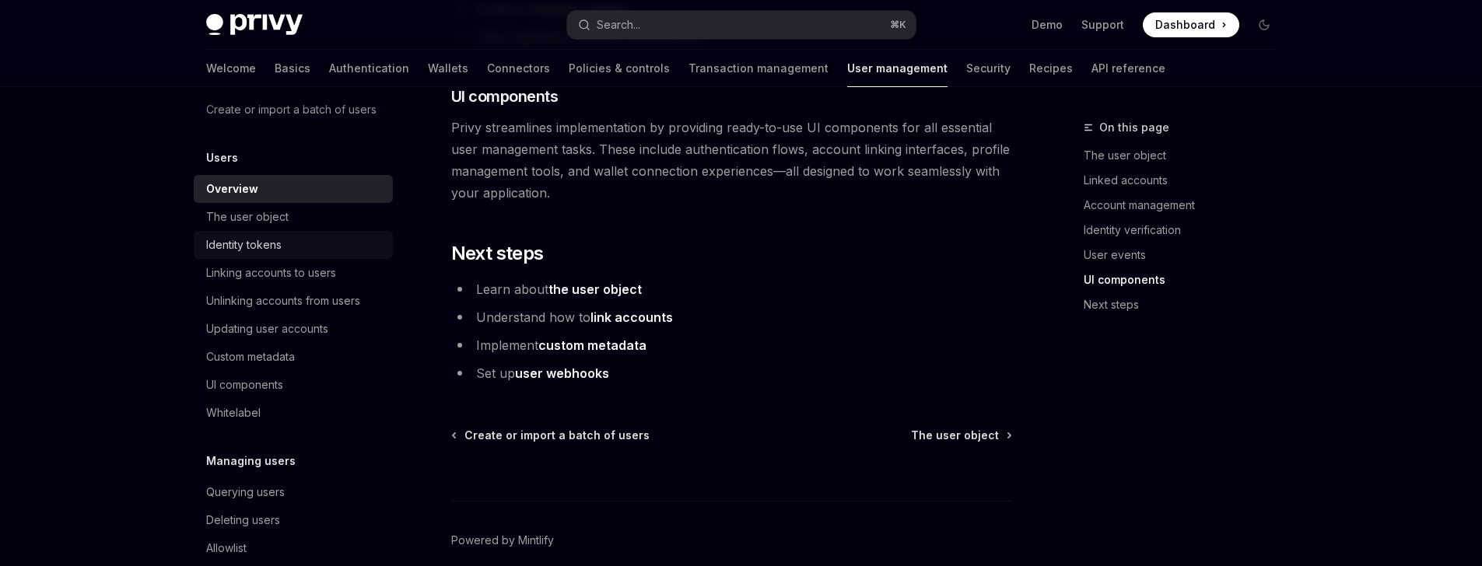
click at [263, 254] on div "Identity tokens" at bounding box center [243, 245] width 75 height 19
type textarea "*"
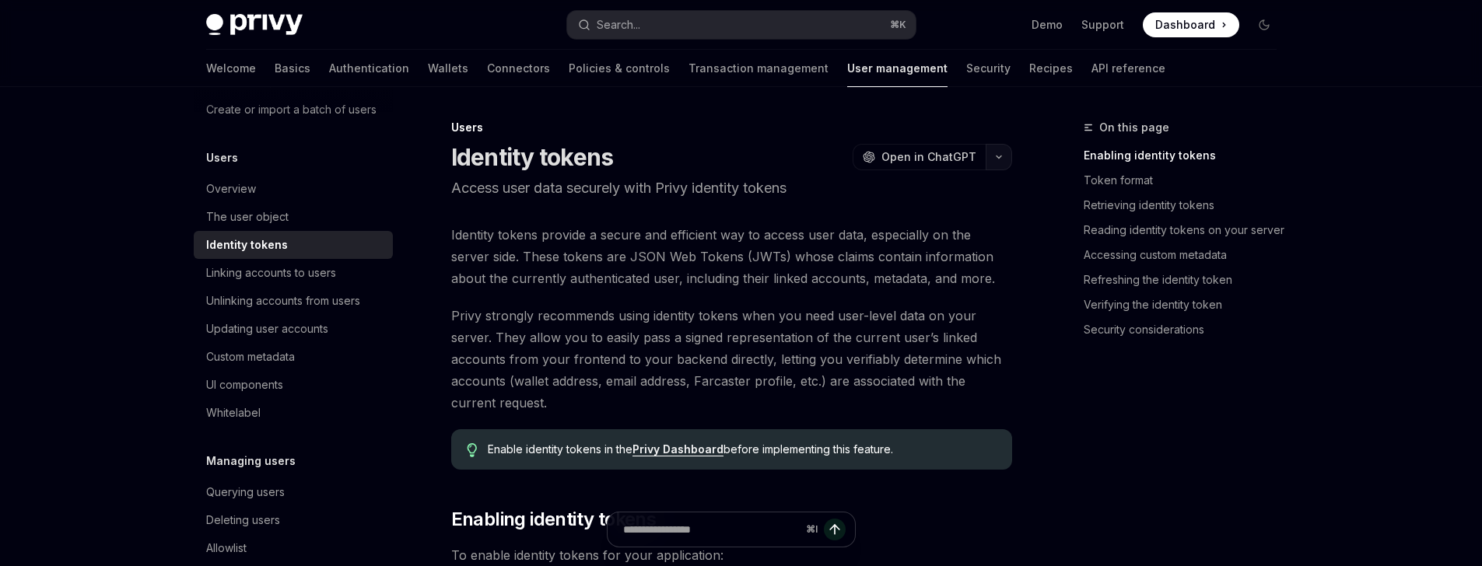
click at [995, 159] on button "button" at bounding box center [998, 157] width 26 height 26
click at [905, 272] on div "Copy page as Markdown for LLMs" at bounding box center [911, 278] width 152 height 12
